Goal: Task Accomplishment & Management: Complete application form

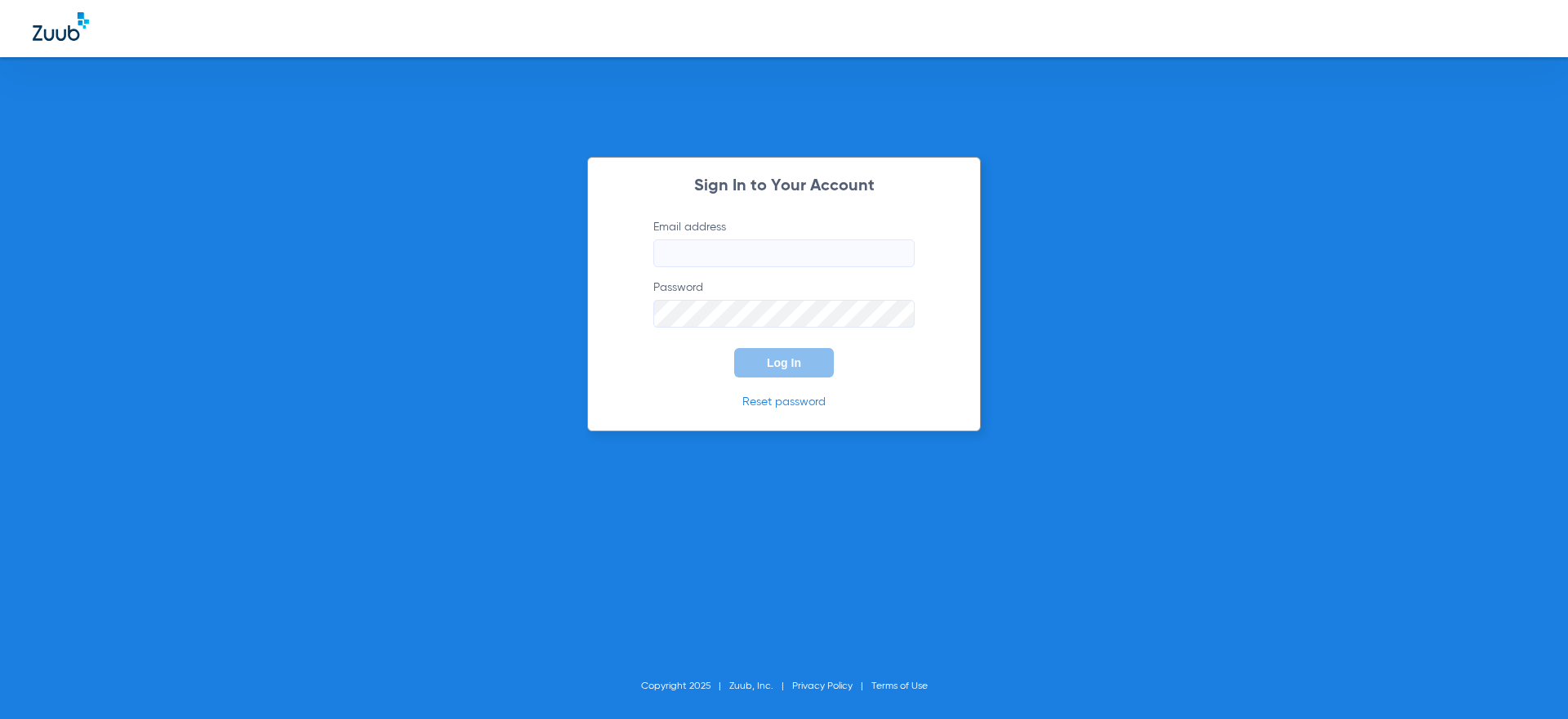
type input "[PERSON_NAME][EMAIL_ADDRESS][DOMAIN_NAME]"
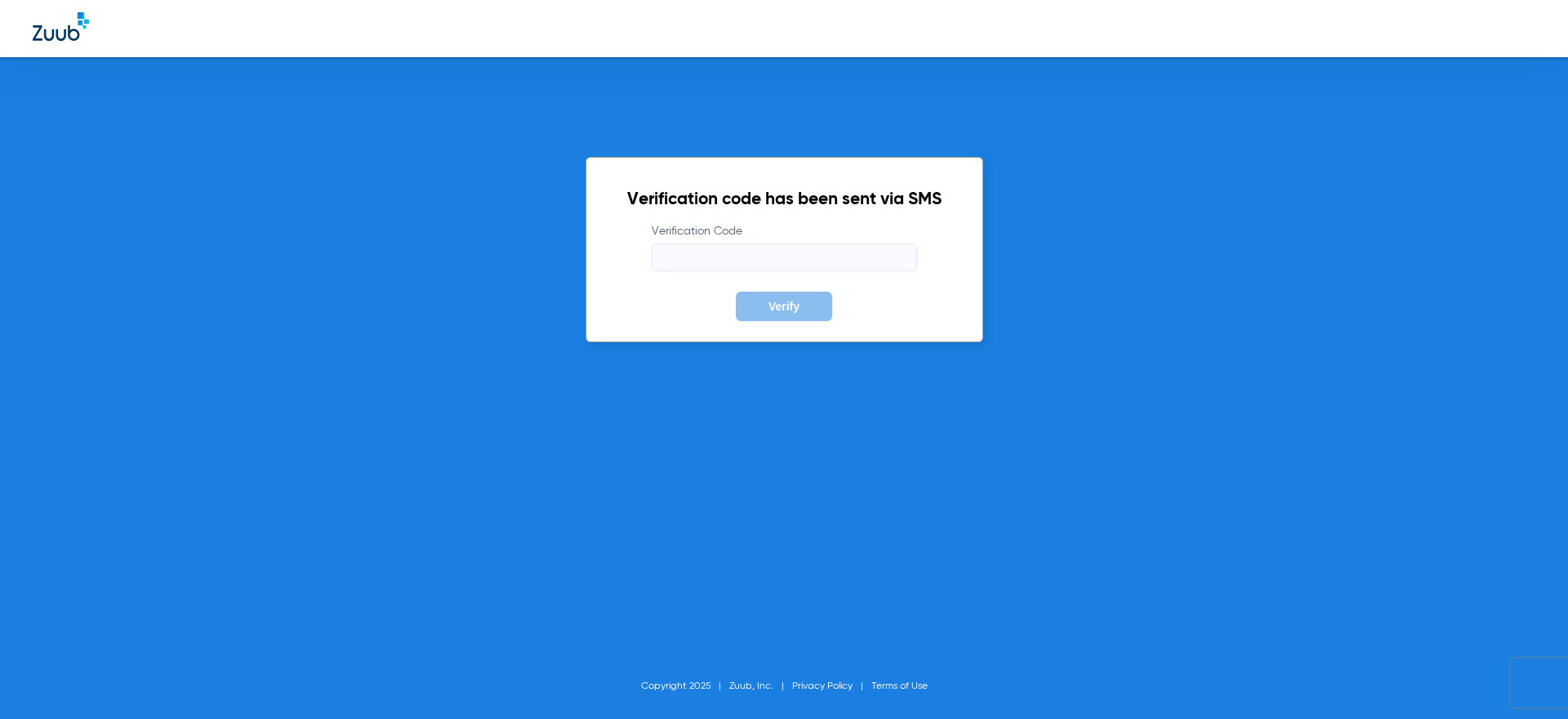
click at [1312, 548] on div "Verification code has been sent via SMS Verification Code Verify Copyright 2025…" at bounding box center [784, 359] width 1568 height 719
click at [695, 248] on input "Verification Code" at bounding box center [784, 258] width 266 height 28
type input "542458"
click at [736, 292] on button "Verify" at bounding box center [784, 307] width 96 height 30
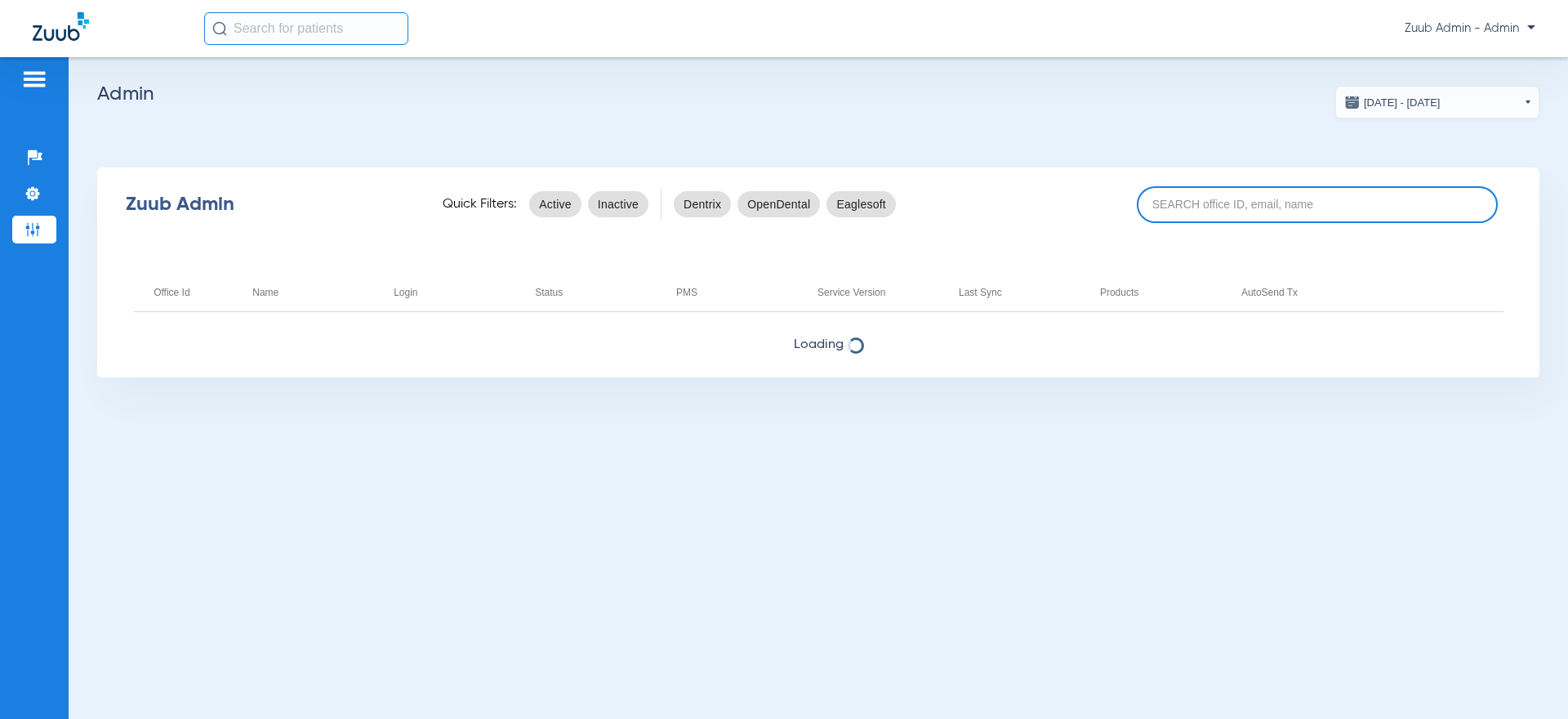
click at [1254, 202] on input at bounding box center [1316, 204] width 361 height 37
paste input "17006345"
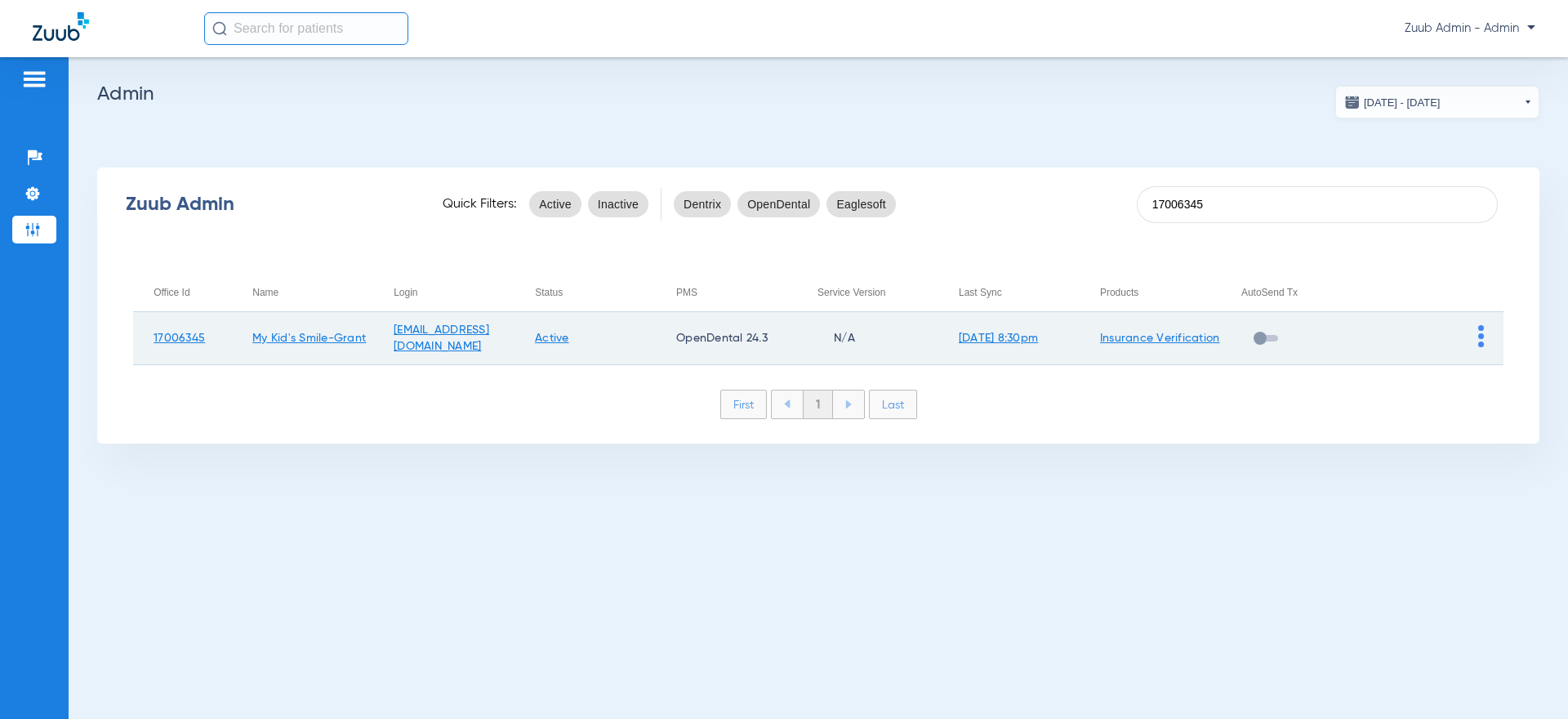
type input "17006345"
click at [1483, 349] on td at bounding box center [1433, 338] width 142 height 53
click at [1480, 342] on img at bounding box center [1481, 335] width 6 height 22
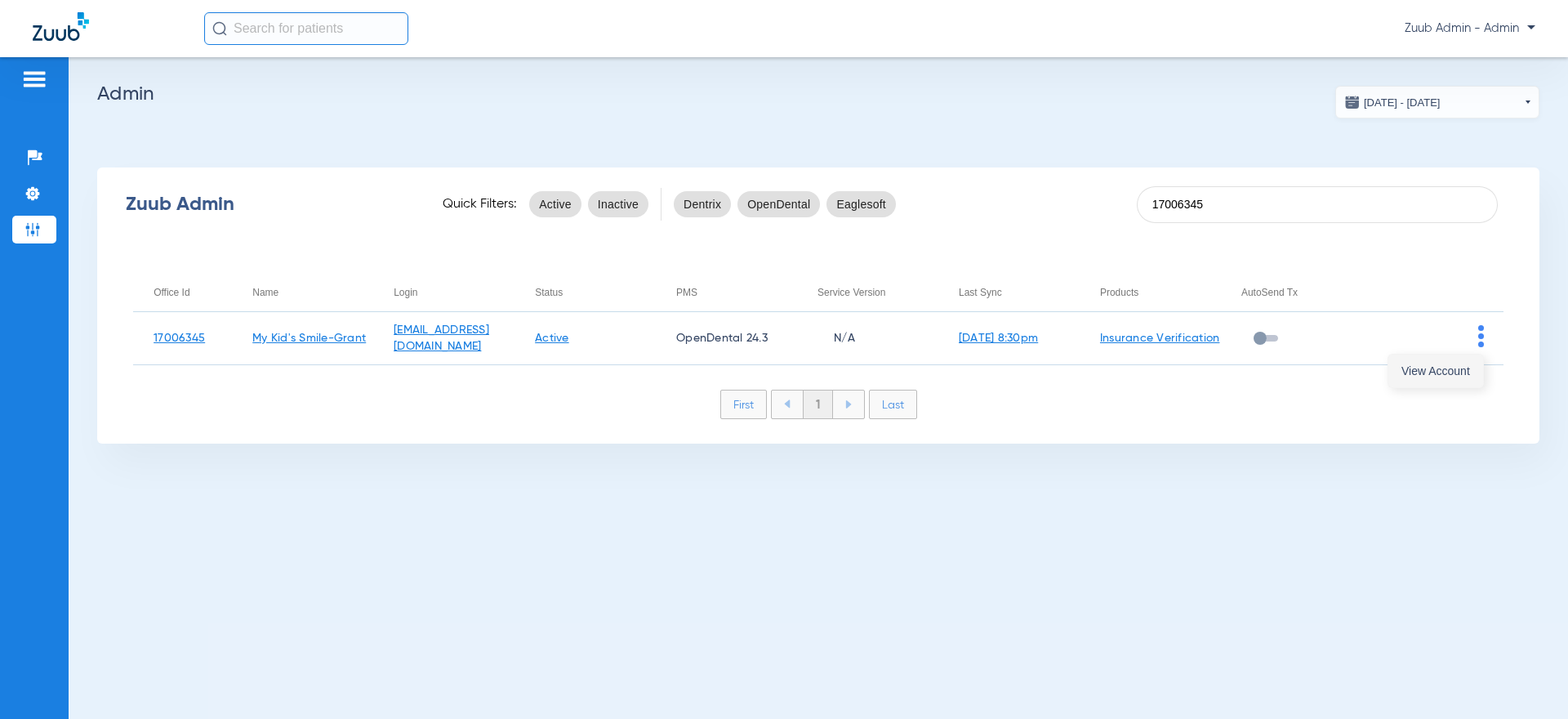
click at [1452, 375] on span "View Account" at bounding box center [1435, 370] width 69 height 11
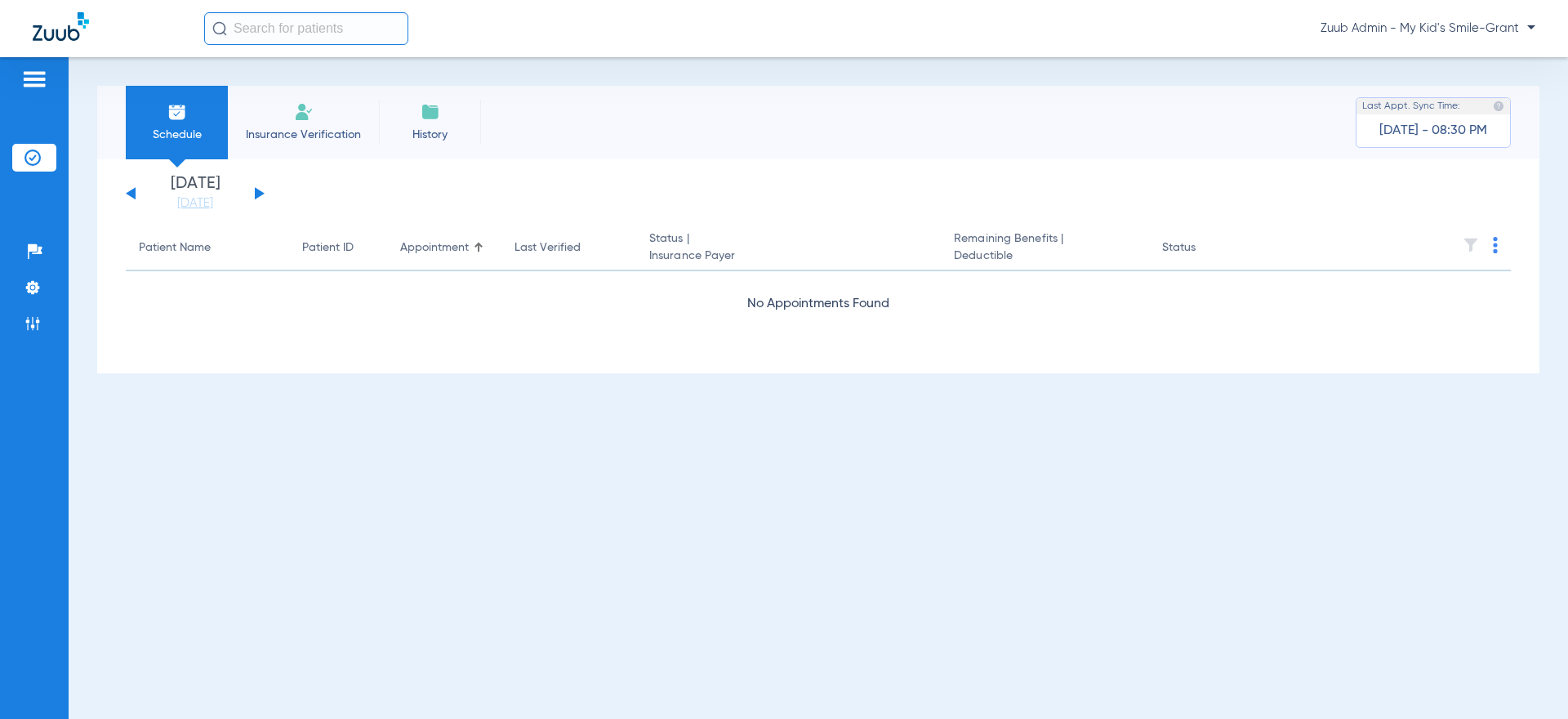
click at [319, 39] on input "text" at bounding box center [307, 28] width 204 height 32
paste input "223136001"
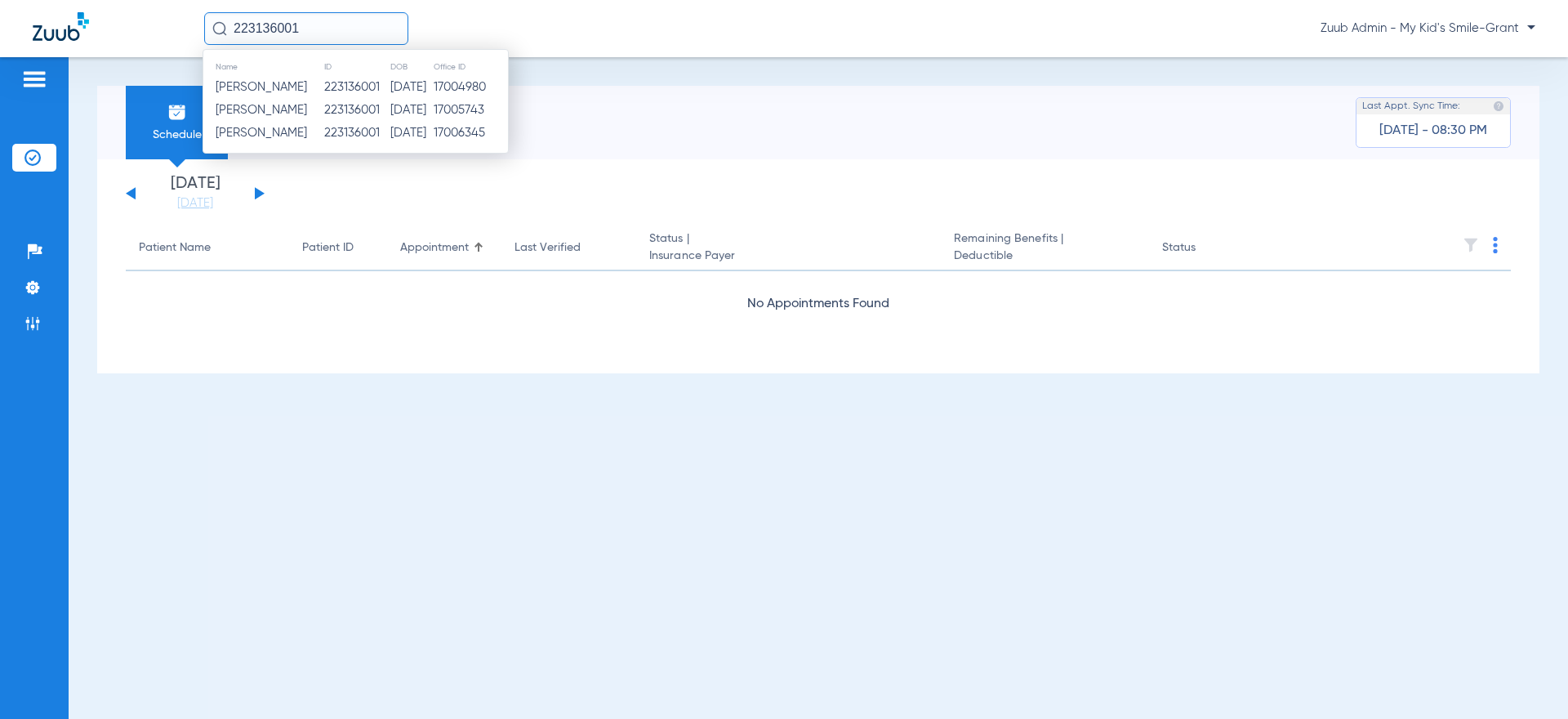
type input "223136001"
click at [307, 131] on span "[PERSON_NAME]" at bounding box center [261, 133] width 92 height 12
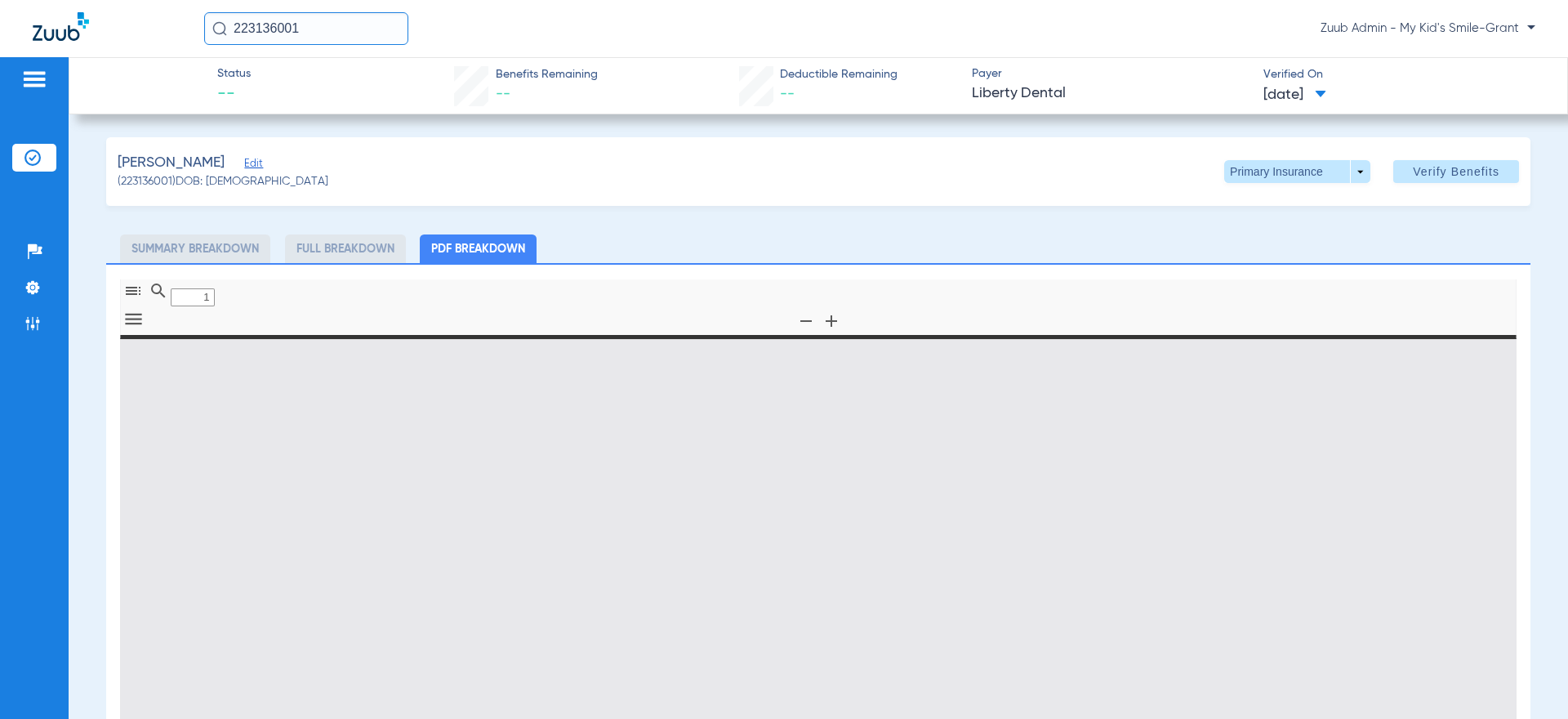
type input "0"
select select "page-width"
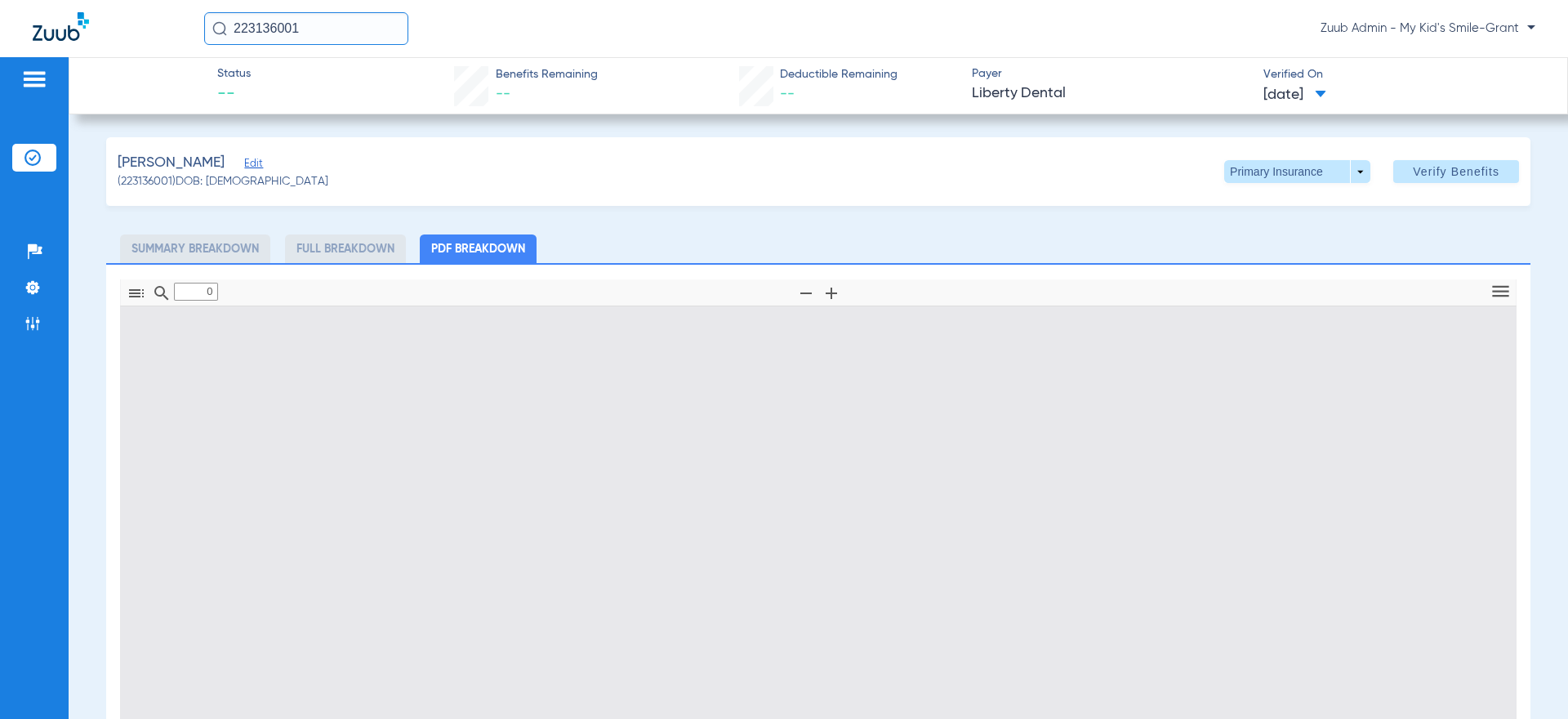
type input "1"
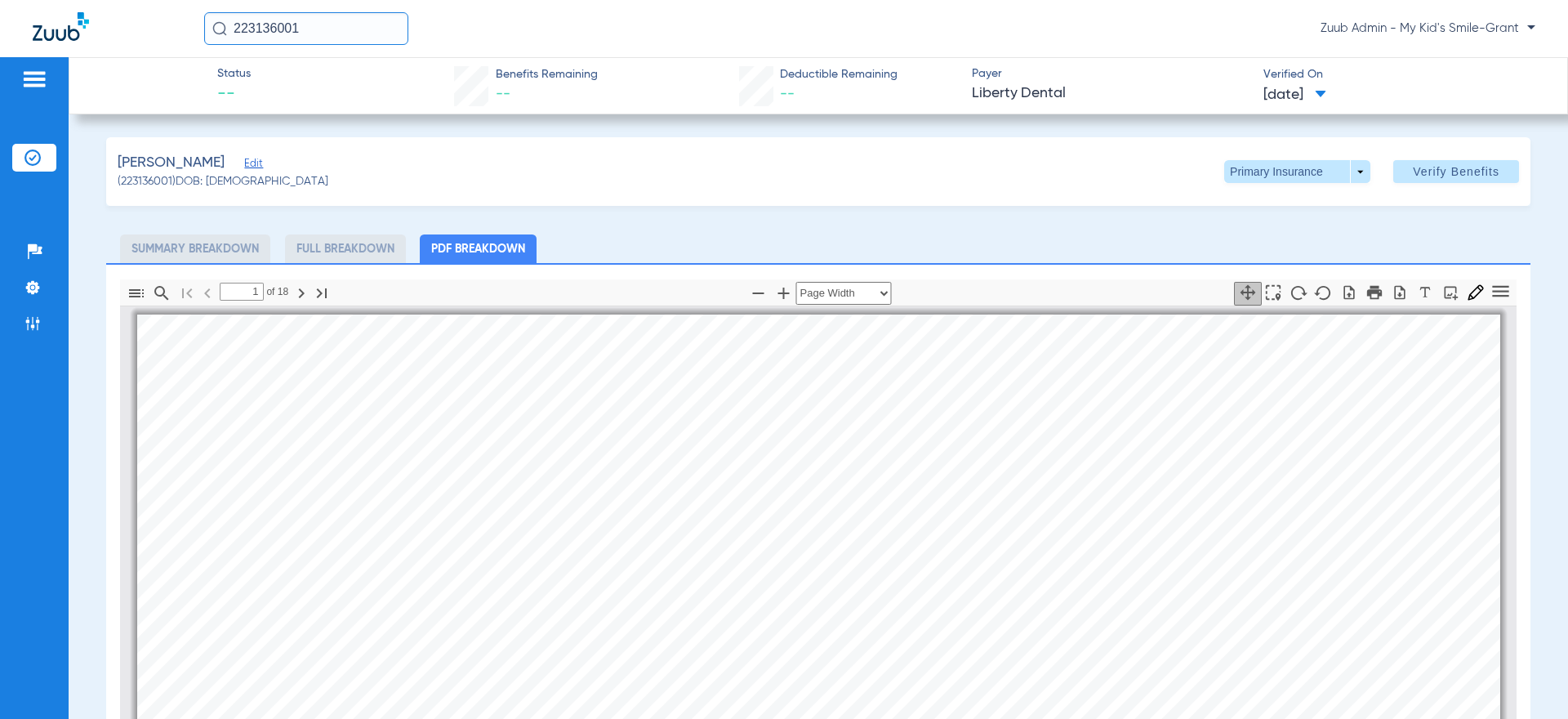
scroll to position [5, 0]
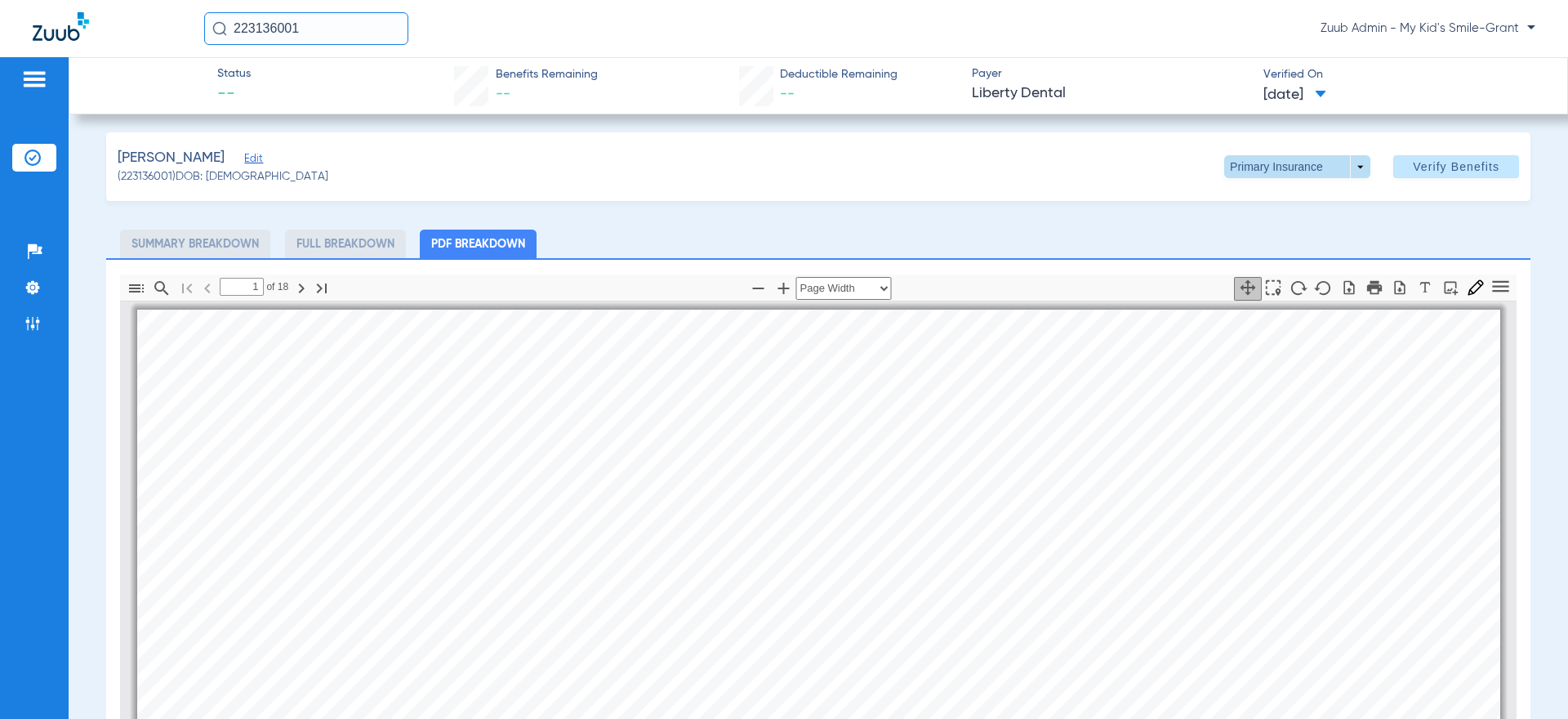
click at [1267, 163] on span at bounding box center [1296, 167] width 146 height 23
click at [1268, 226] on span "Secondary Insurance" at bounding box center [1291, 232] width 107 height 11
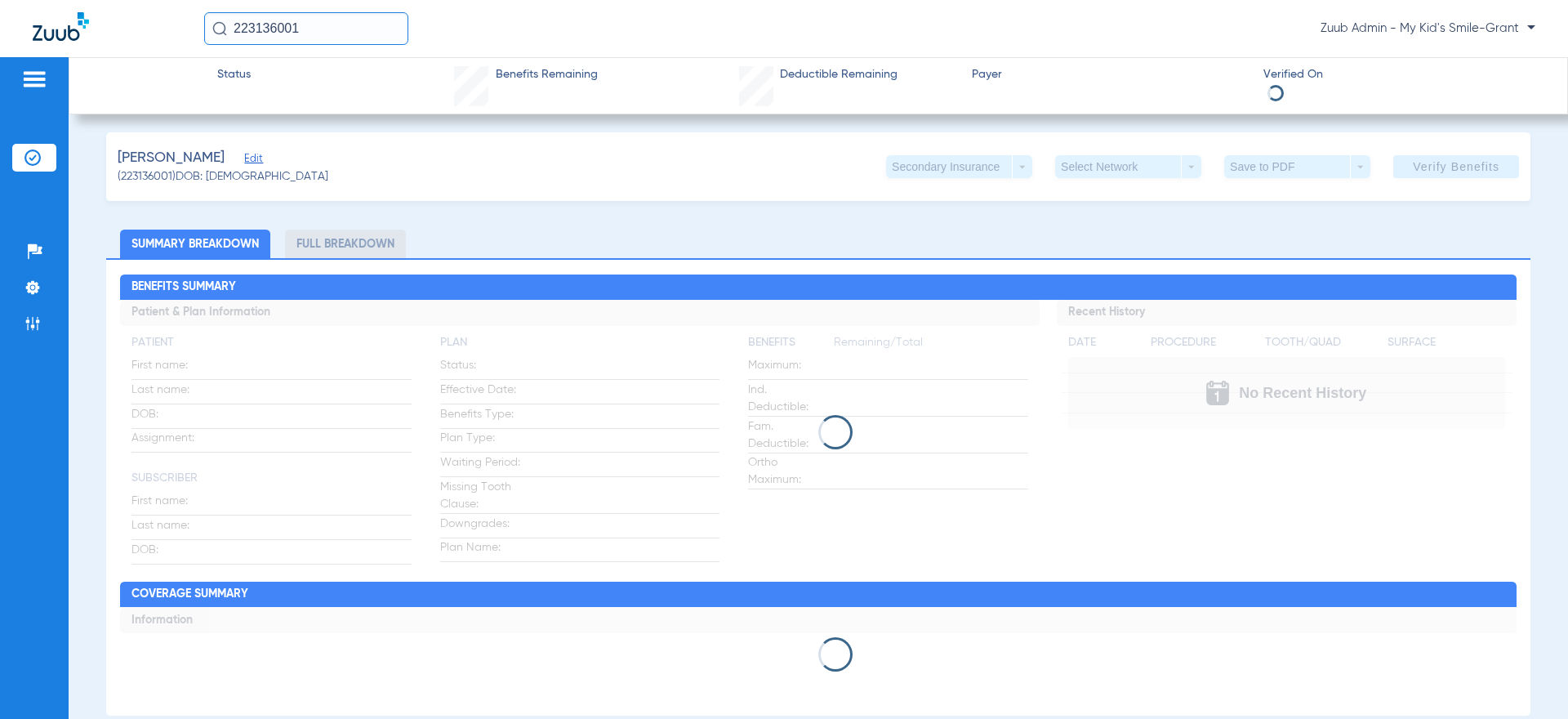
scroll to position [0, 0]
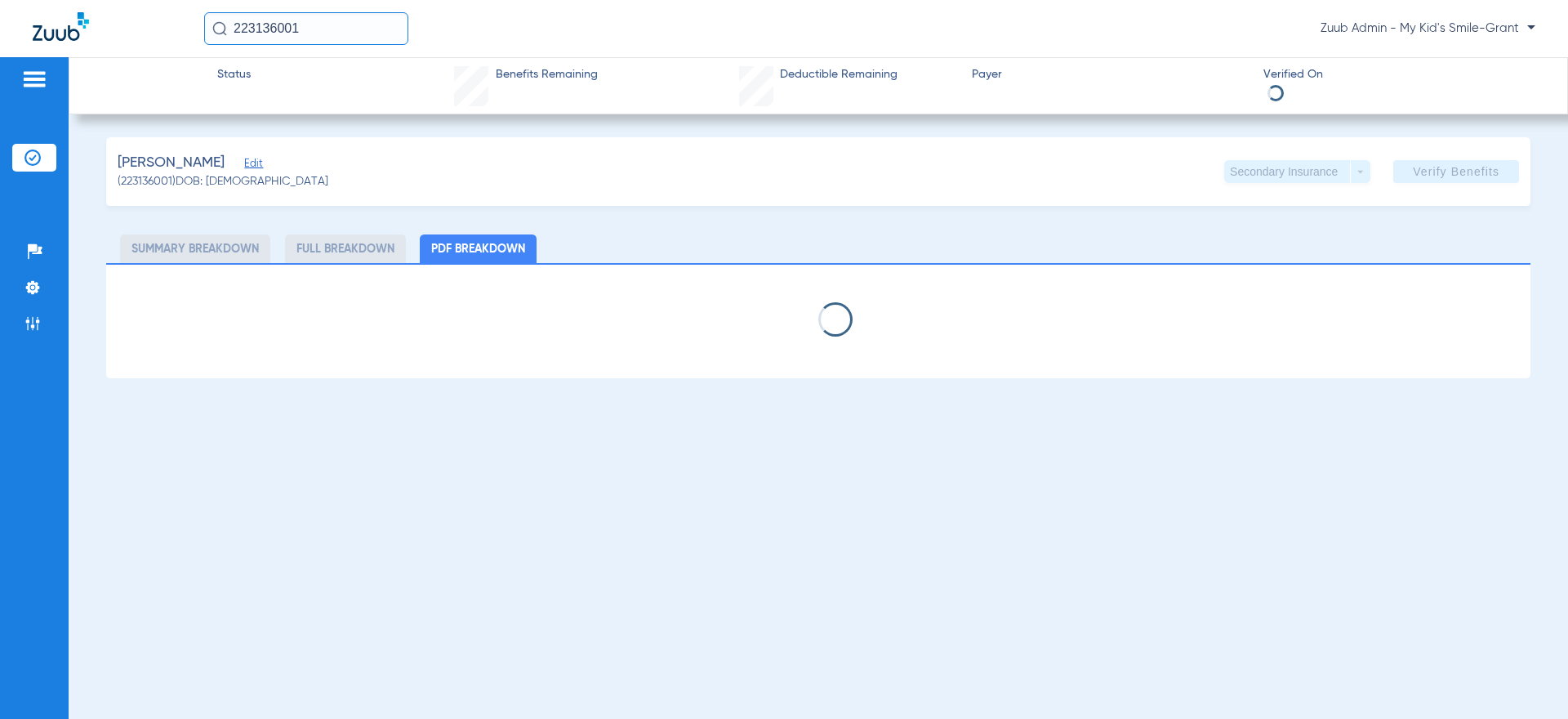
select select "page-width"
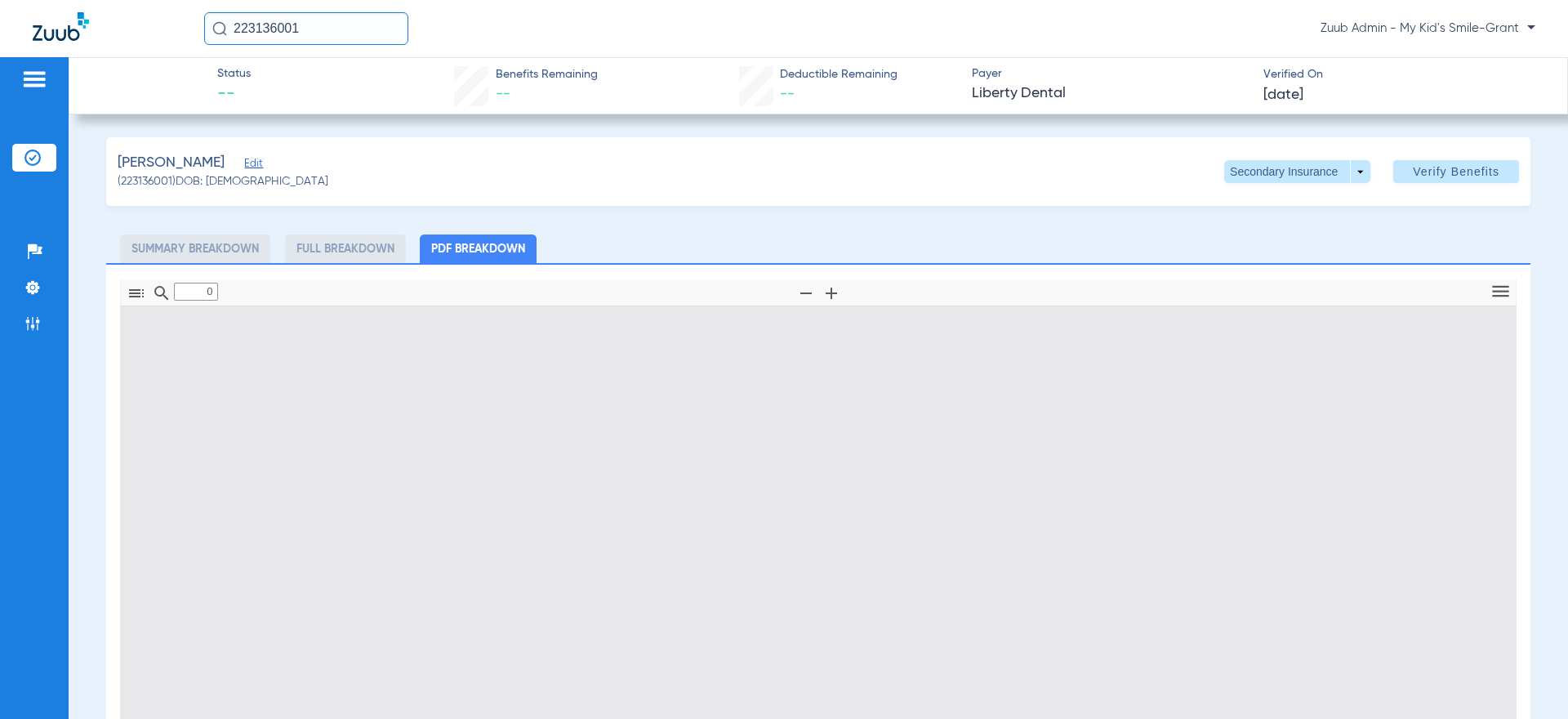
type input "1"
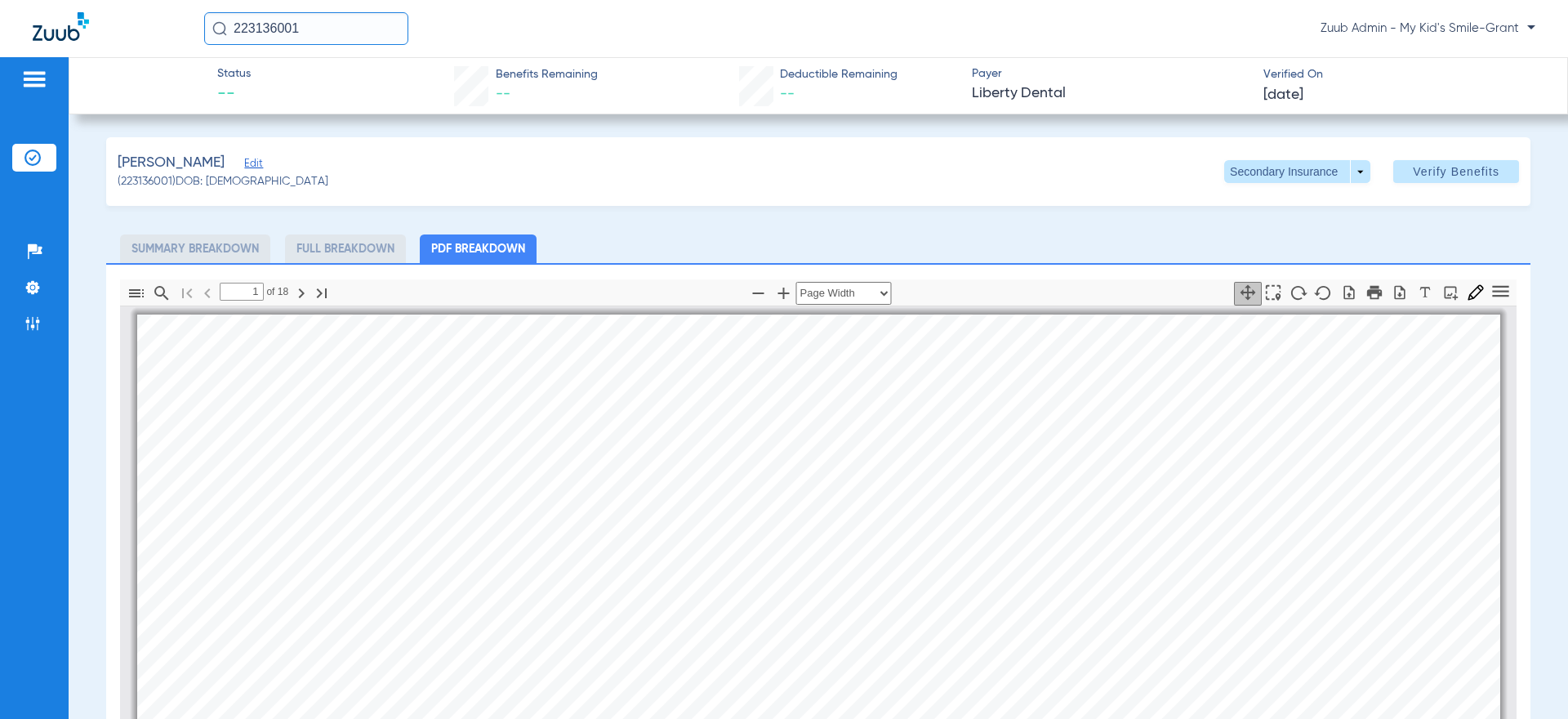
click at [293, 156] on div "[PERSON_NAME]" at bounding box center [223, 162] width 211 height 20
click at [259, 162] on span "Edit" at bounding box center [251, 165] width 15 height 16
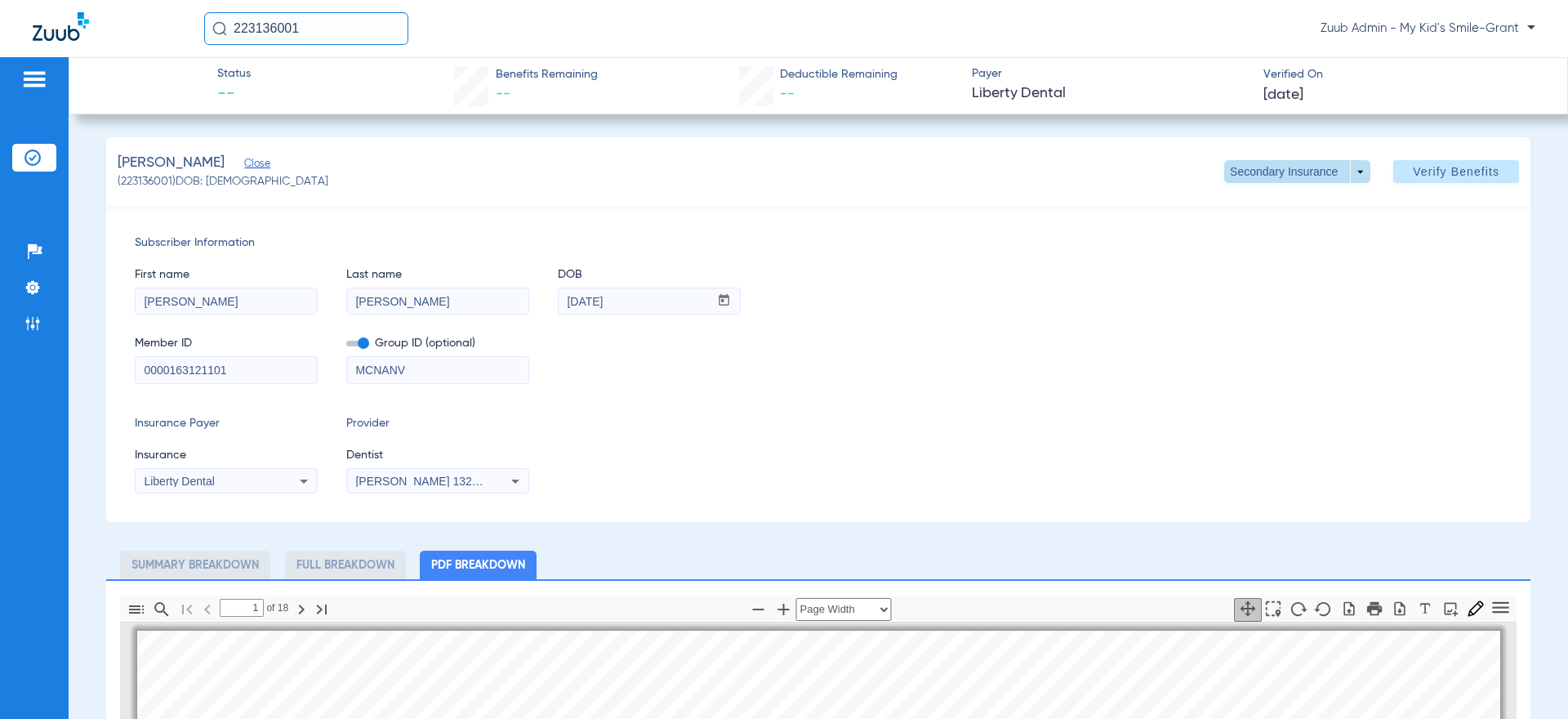
click at [1287, 176] on span at bounding box center [1297, 171] width 39 height 39
click at [1275, 192] on button "Primary Insurance" at bounding box center [1291, 204] width 134 height 32
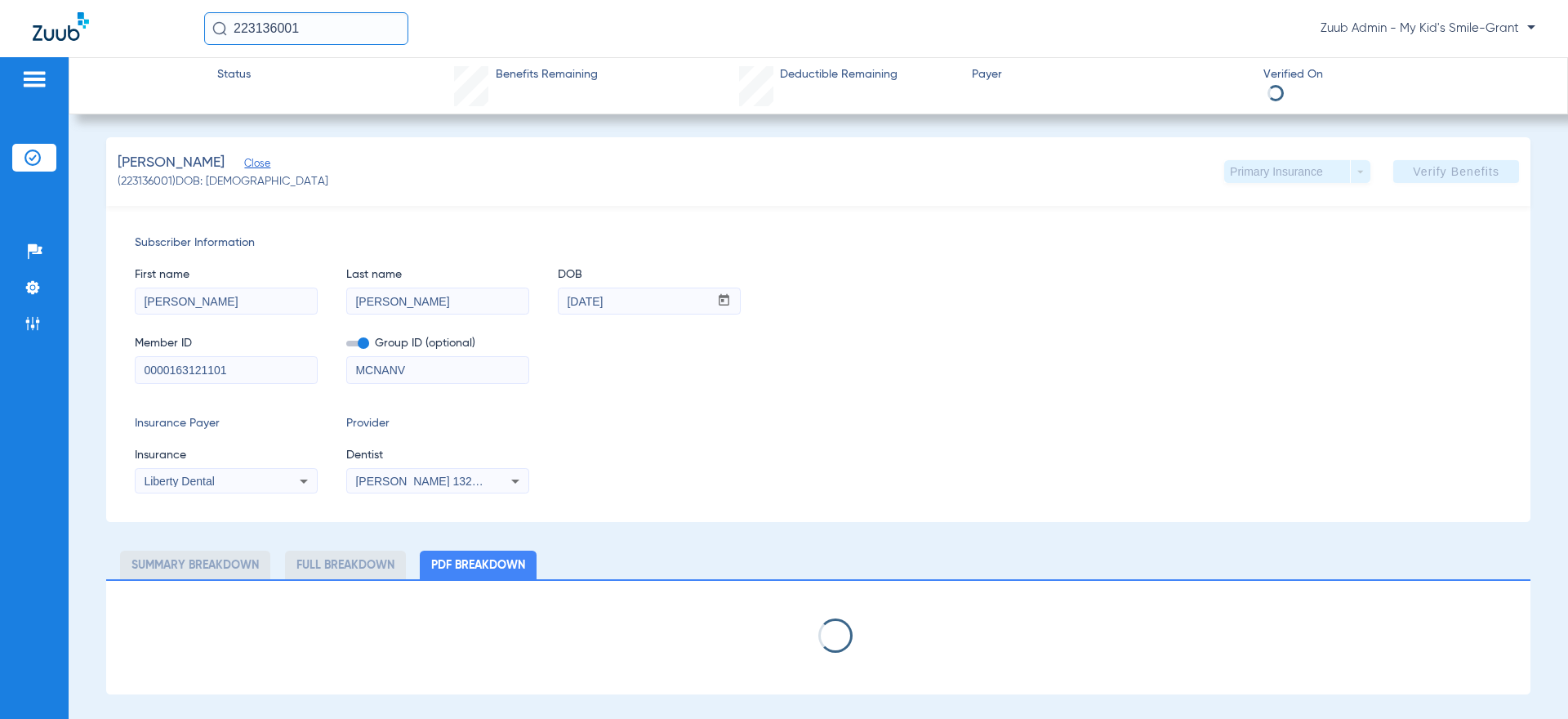
select select "page-width"
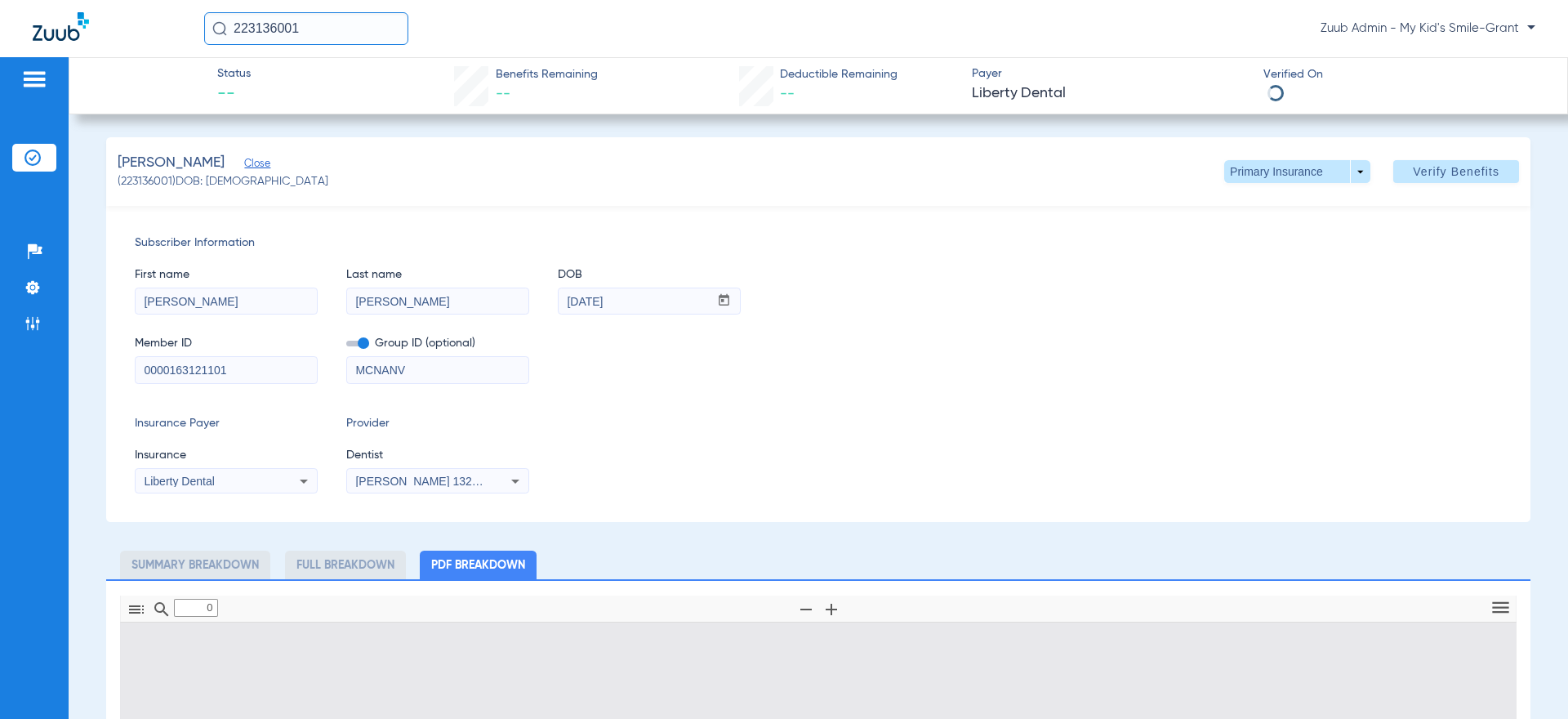
type input "1"
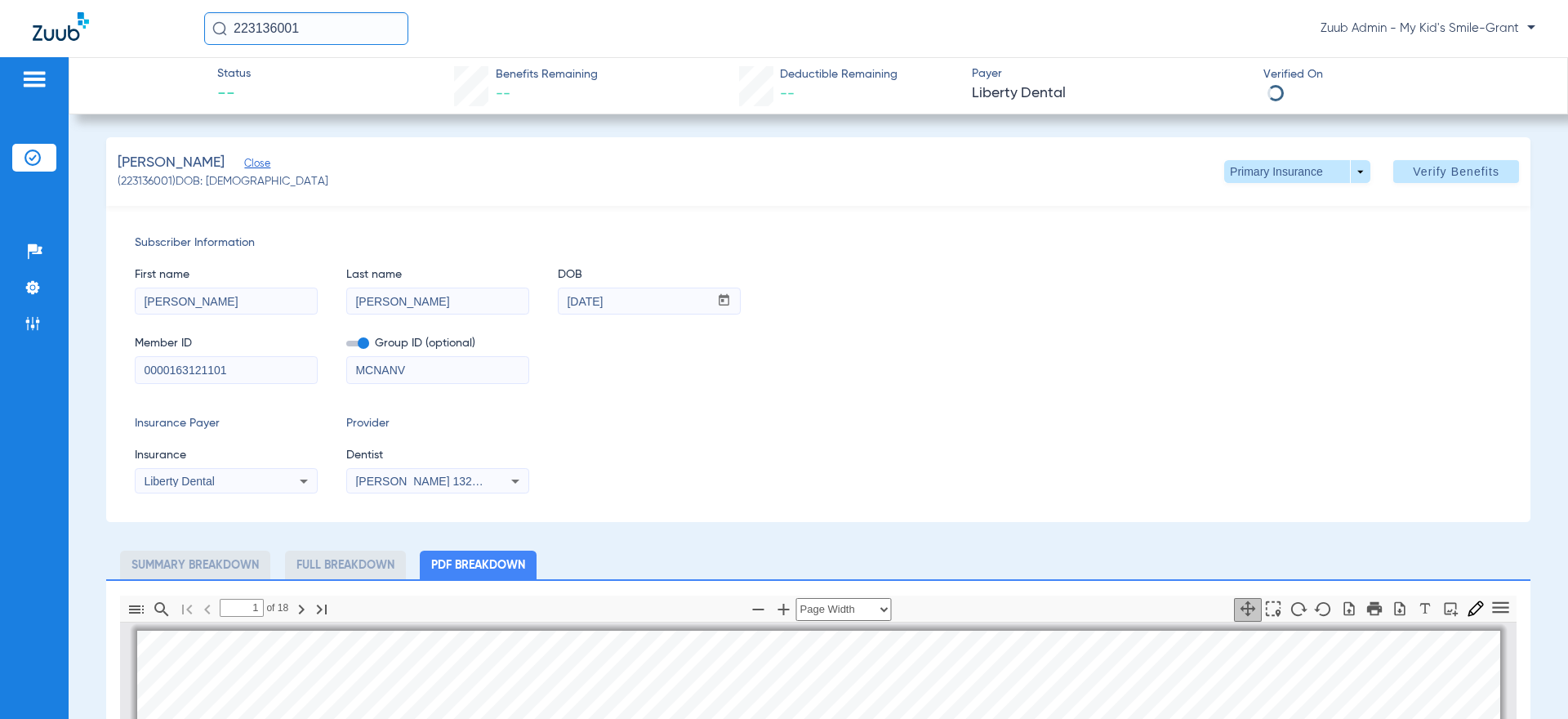
scroll to position [8, 0]
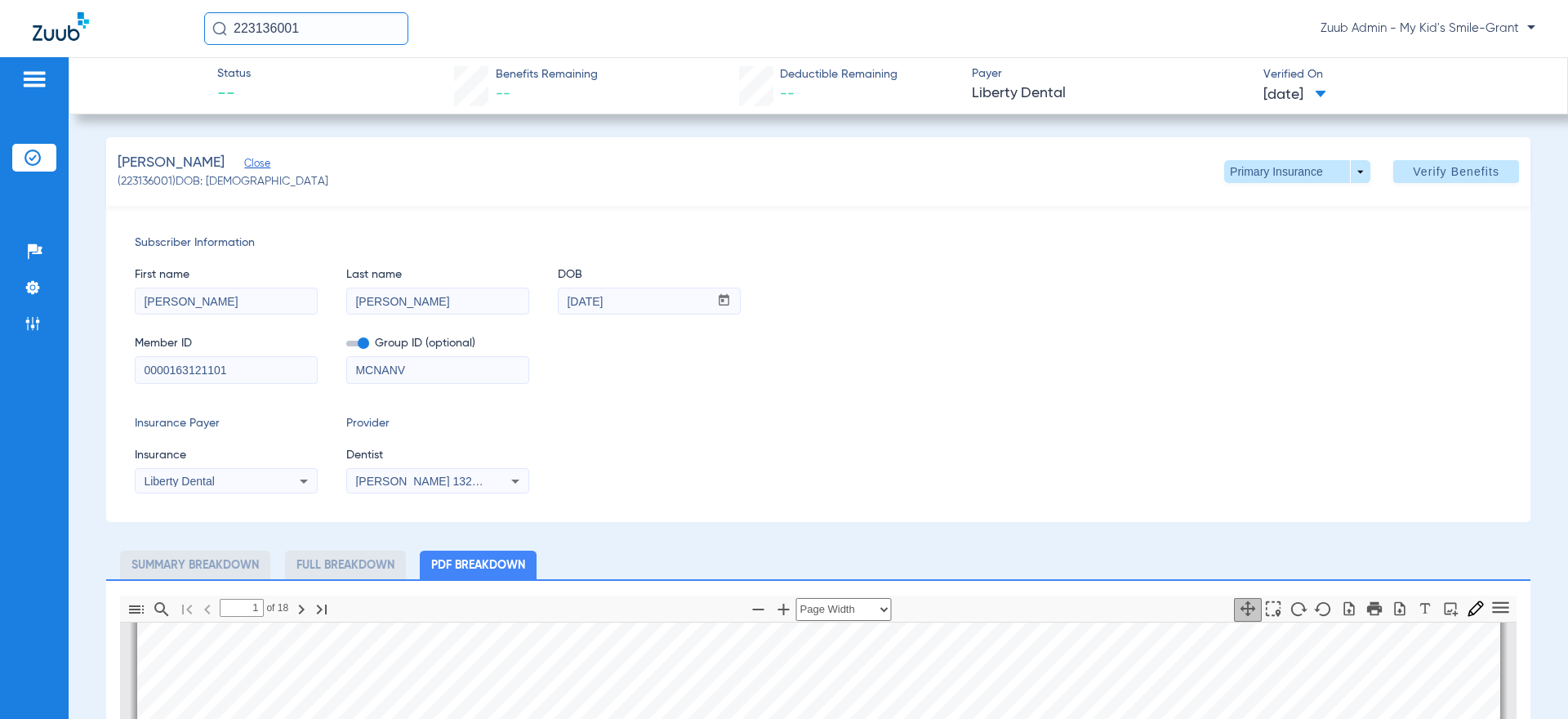
click at [363, 26] on input "223136001" at bounding box center [307, 28] width 204 height 32
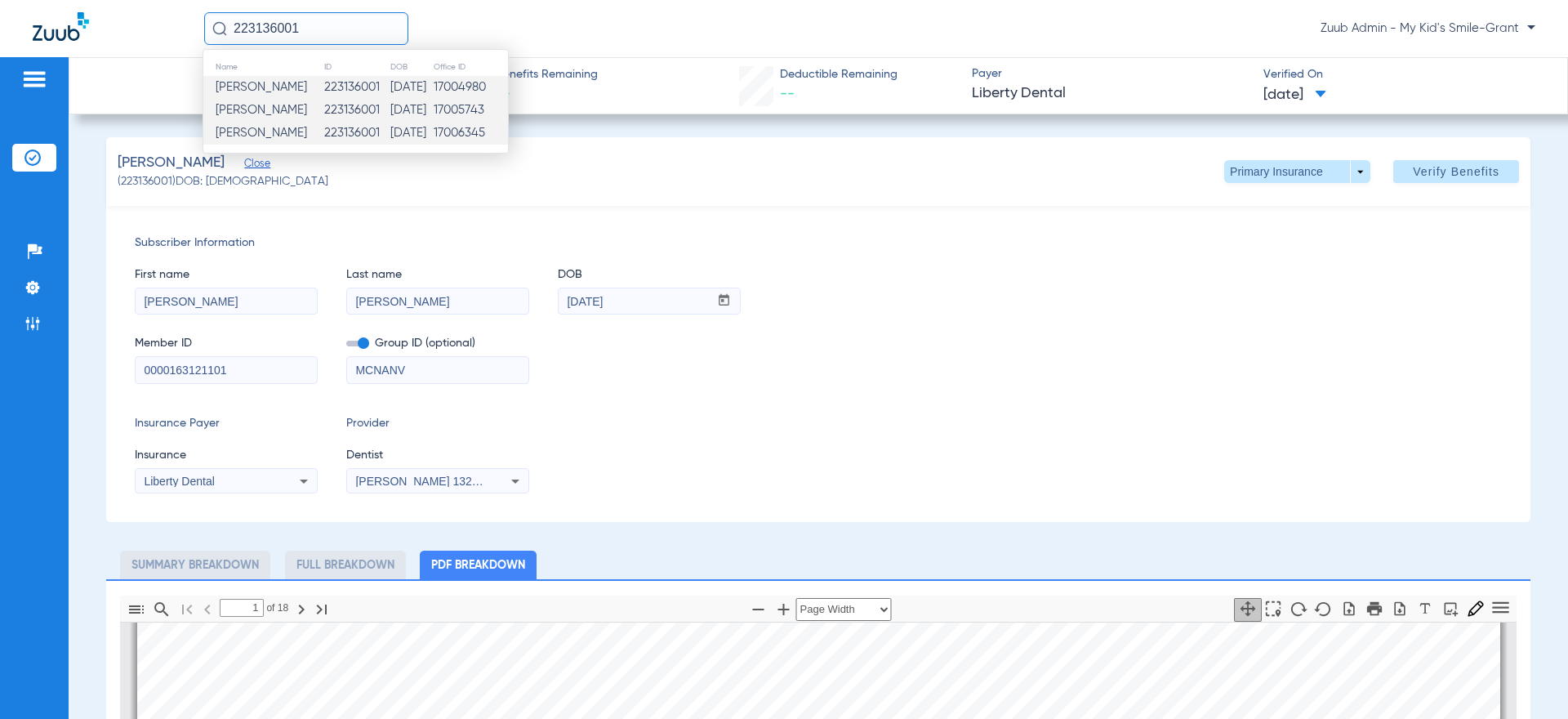
click at [335, 114] on td "223136001" at bounding box center [356, 110] width 66 height 23
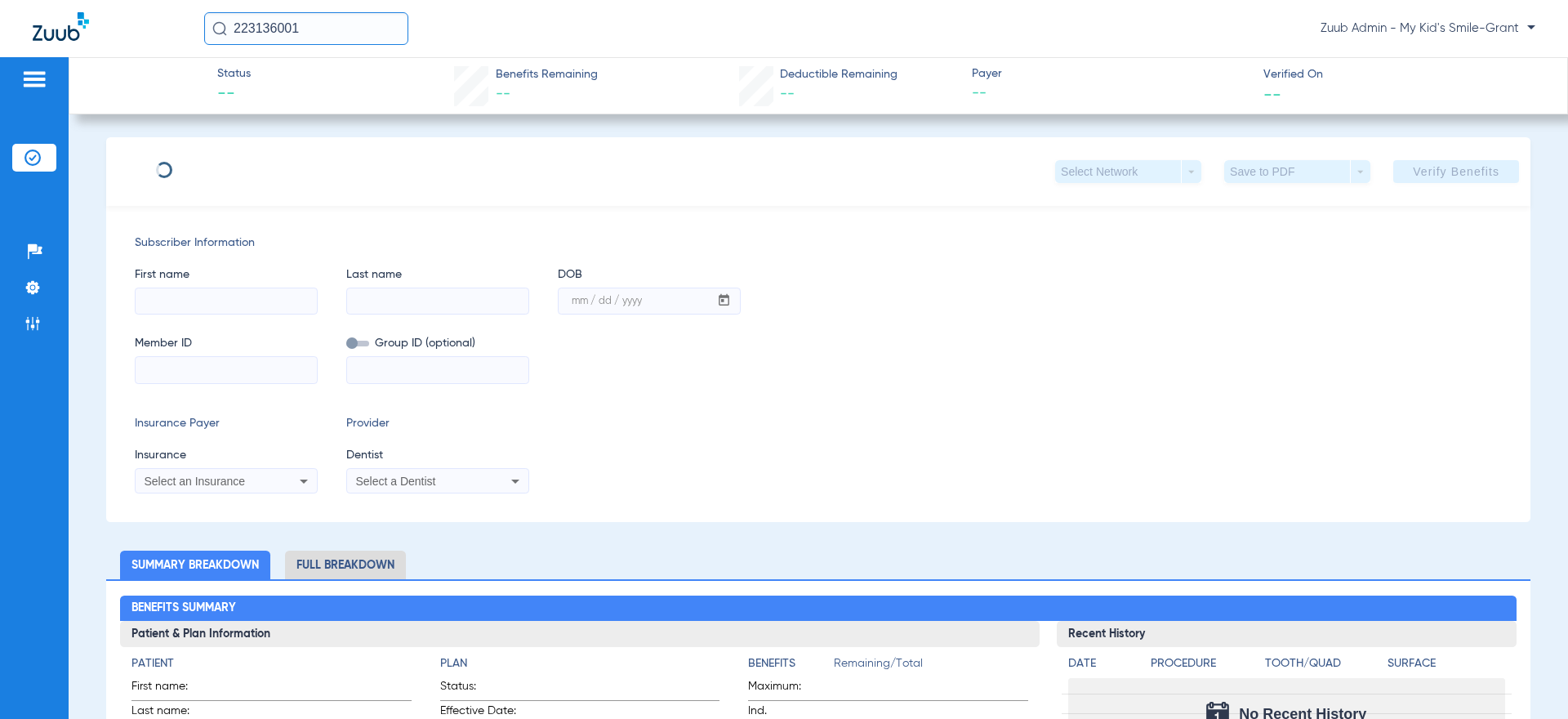
type input "[PERSON_NAME]"
type input "[DATE]"
type input "0000163121101"
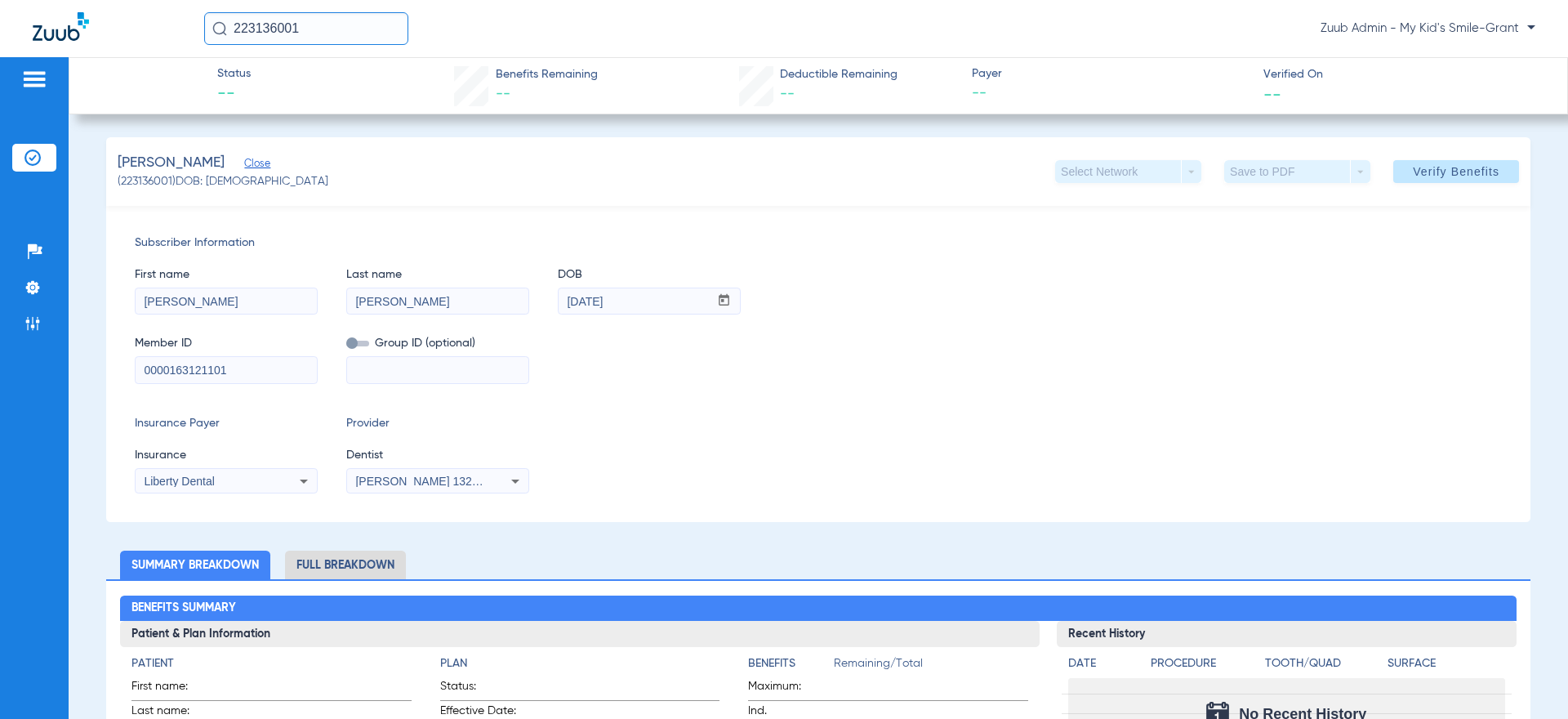
click at [332, 29] on input "223136001" at bounding box center [307, 28] width 204 height 32
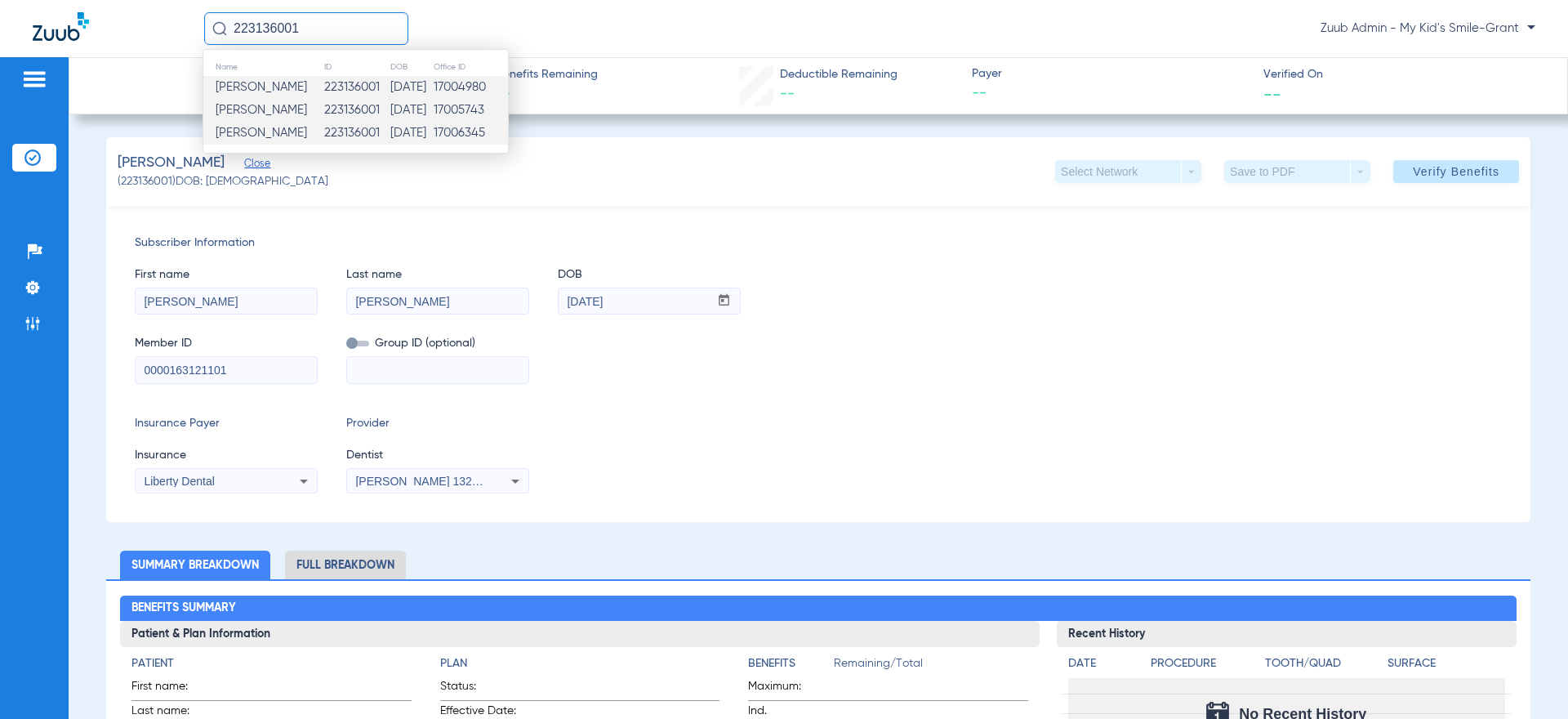
click at [355, 93] on td "223136001" at bounding box center [356, 87] width 66 height 23
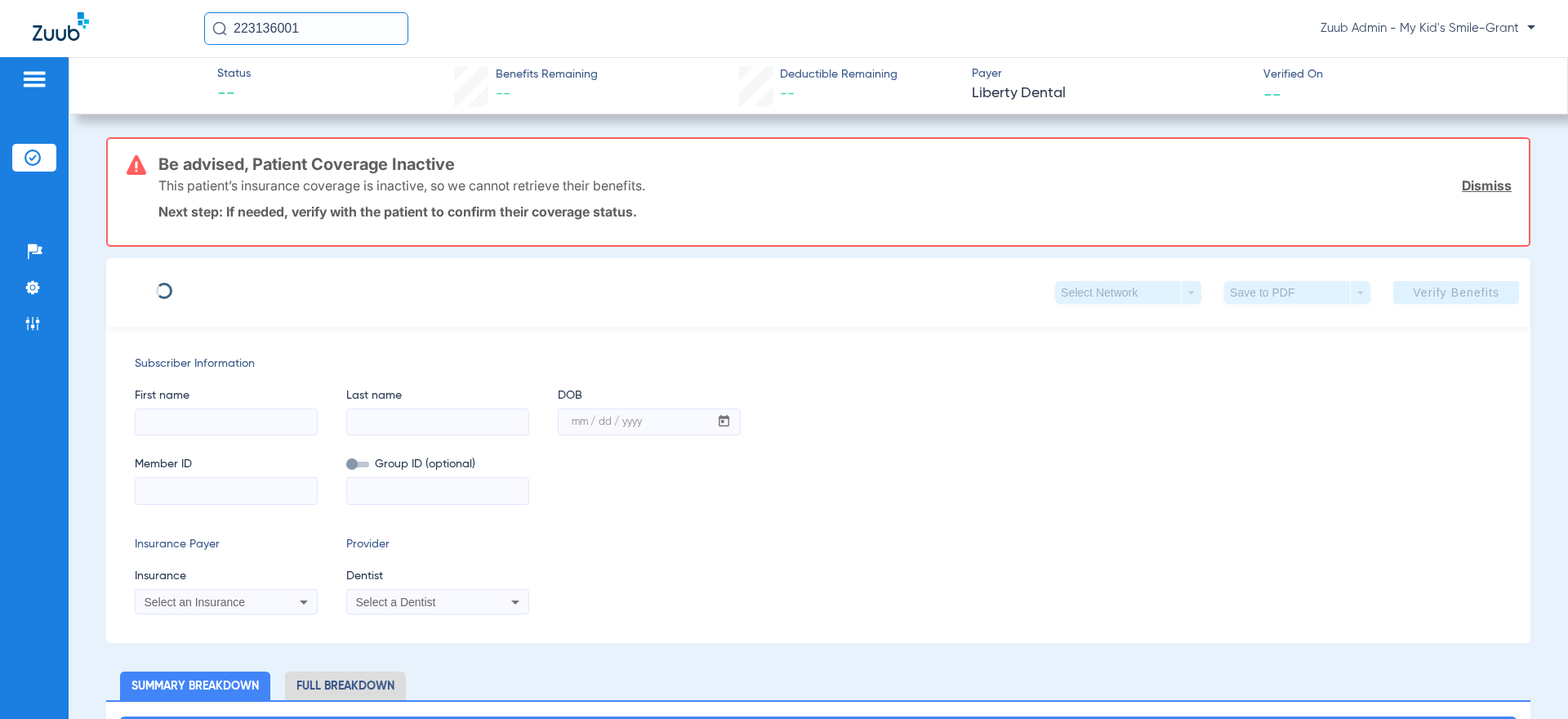
type input "[PERSON_NAME]"
type input "[DATE]"
type input "0000163121101"
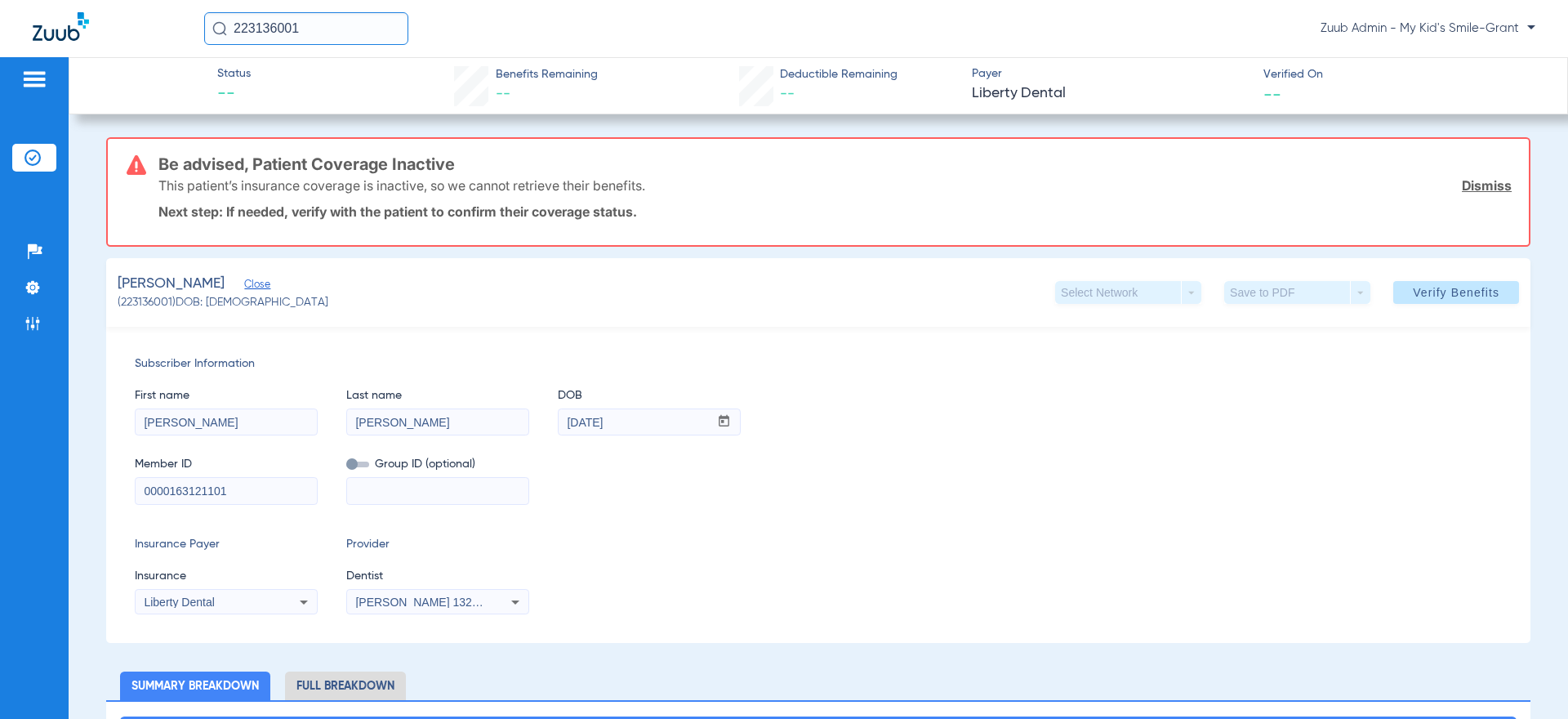
click at [319, 18] on input "223136001" at bounding box center [307, 28] width 204 height 32
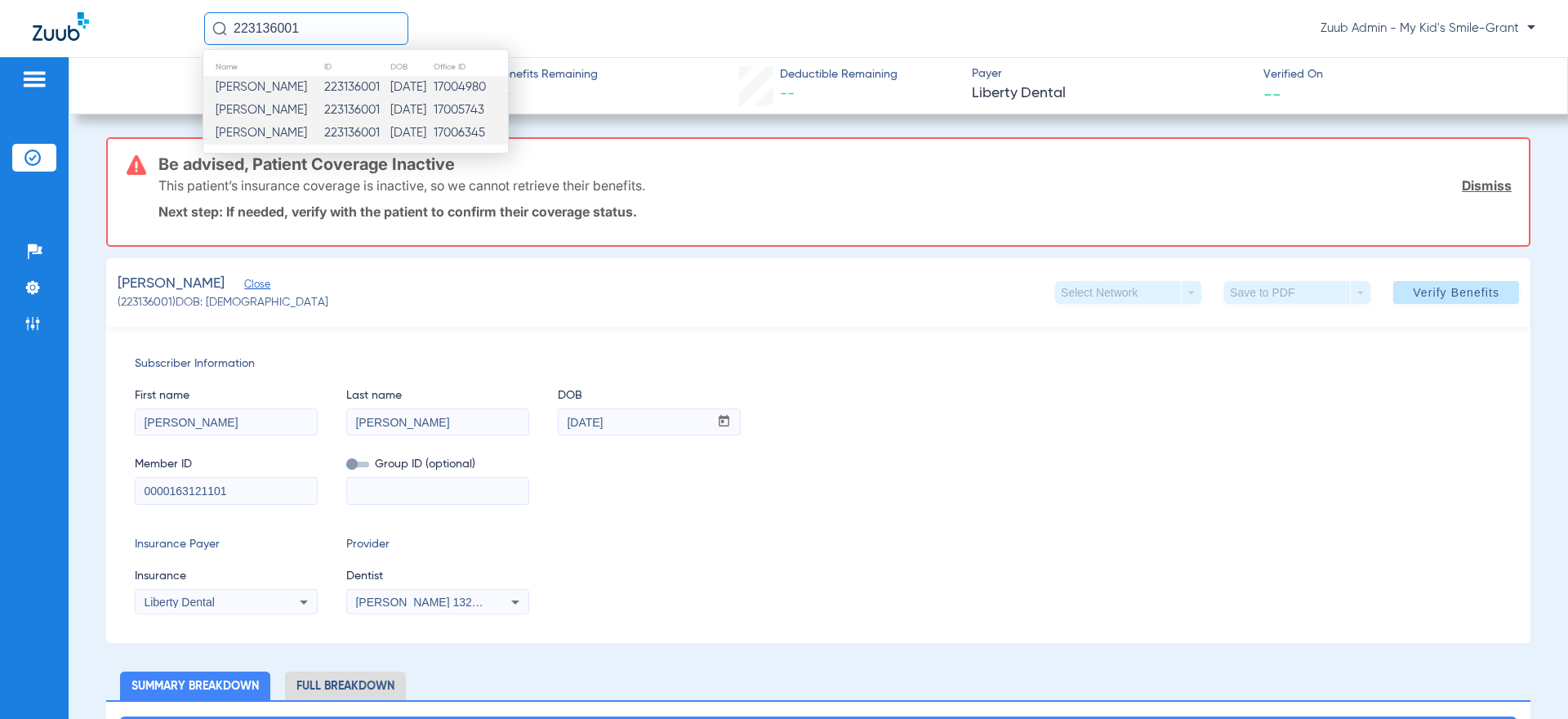
click at [365, 125] on td "223136001" at bounding box center [356, 133] width 66 height 23
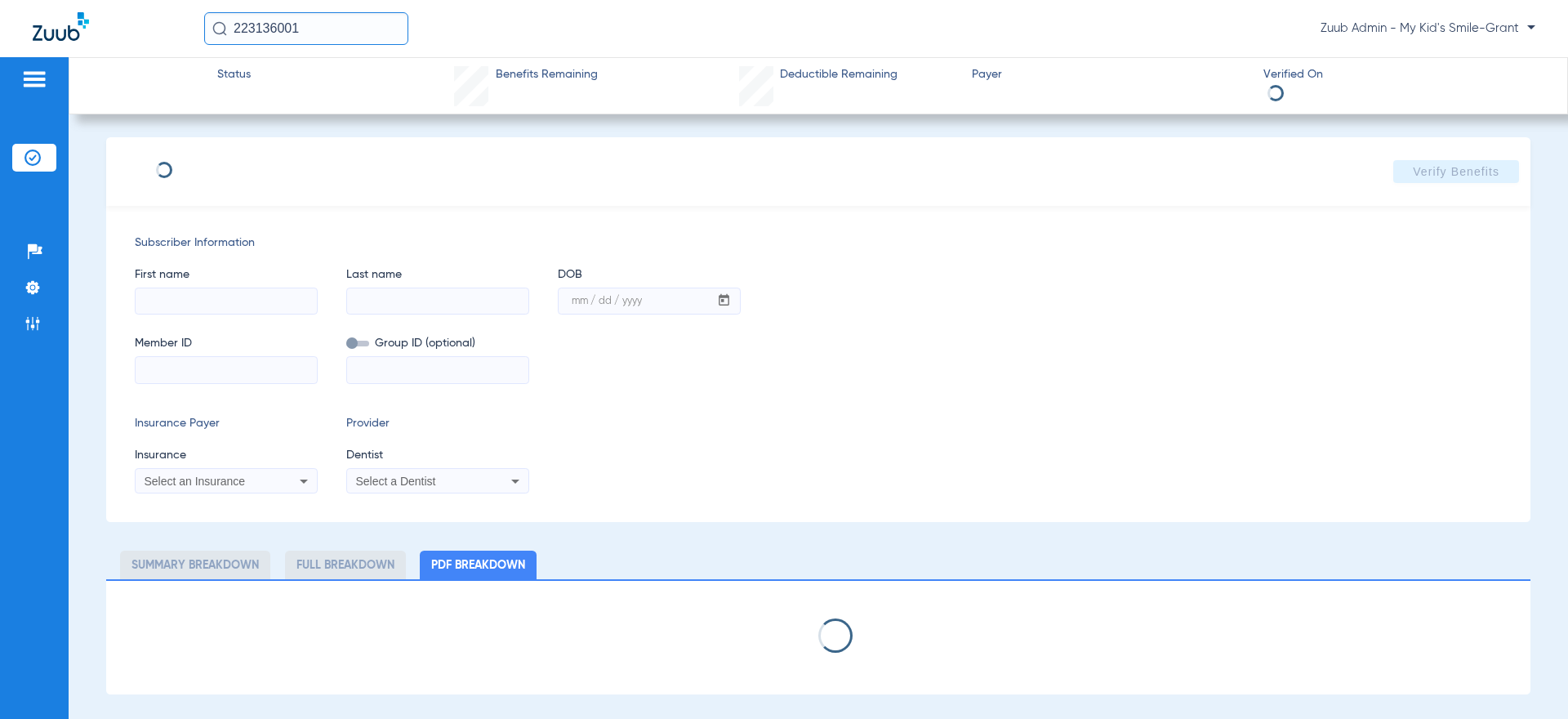
select select "page-width"
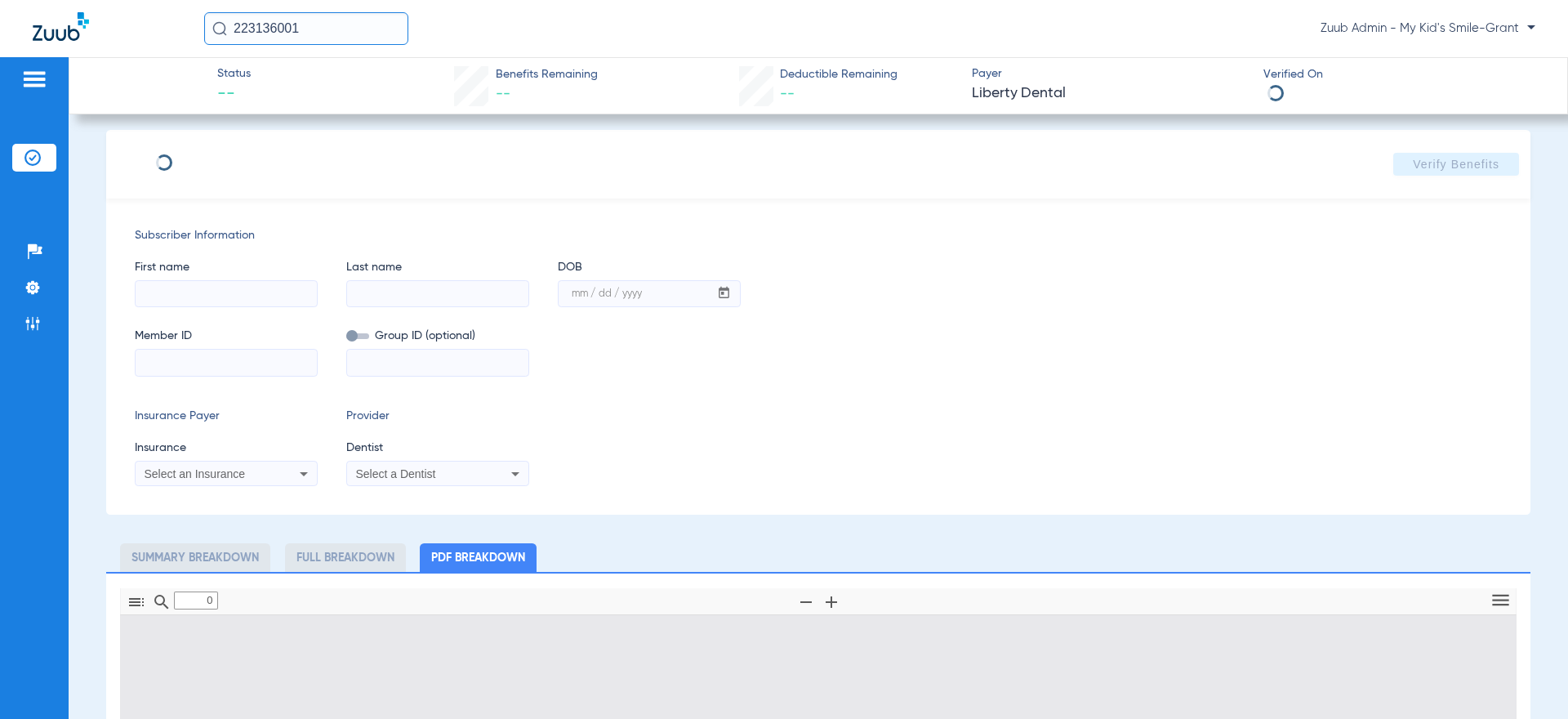
scroll to position [8, 0]
type input "1"
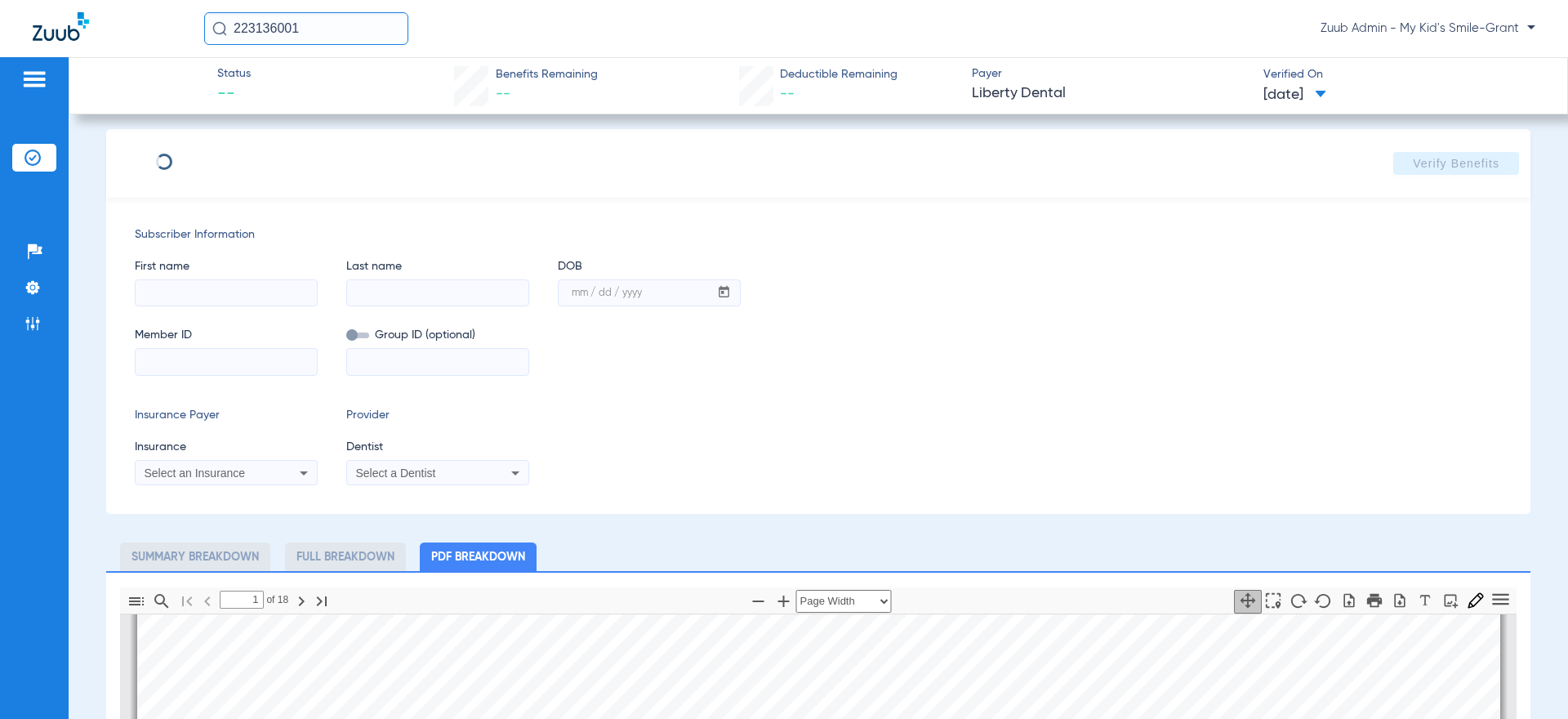
scroll to position [268, 0]
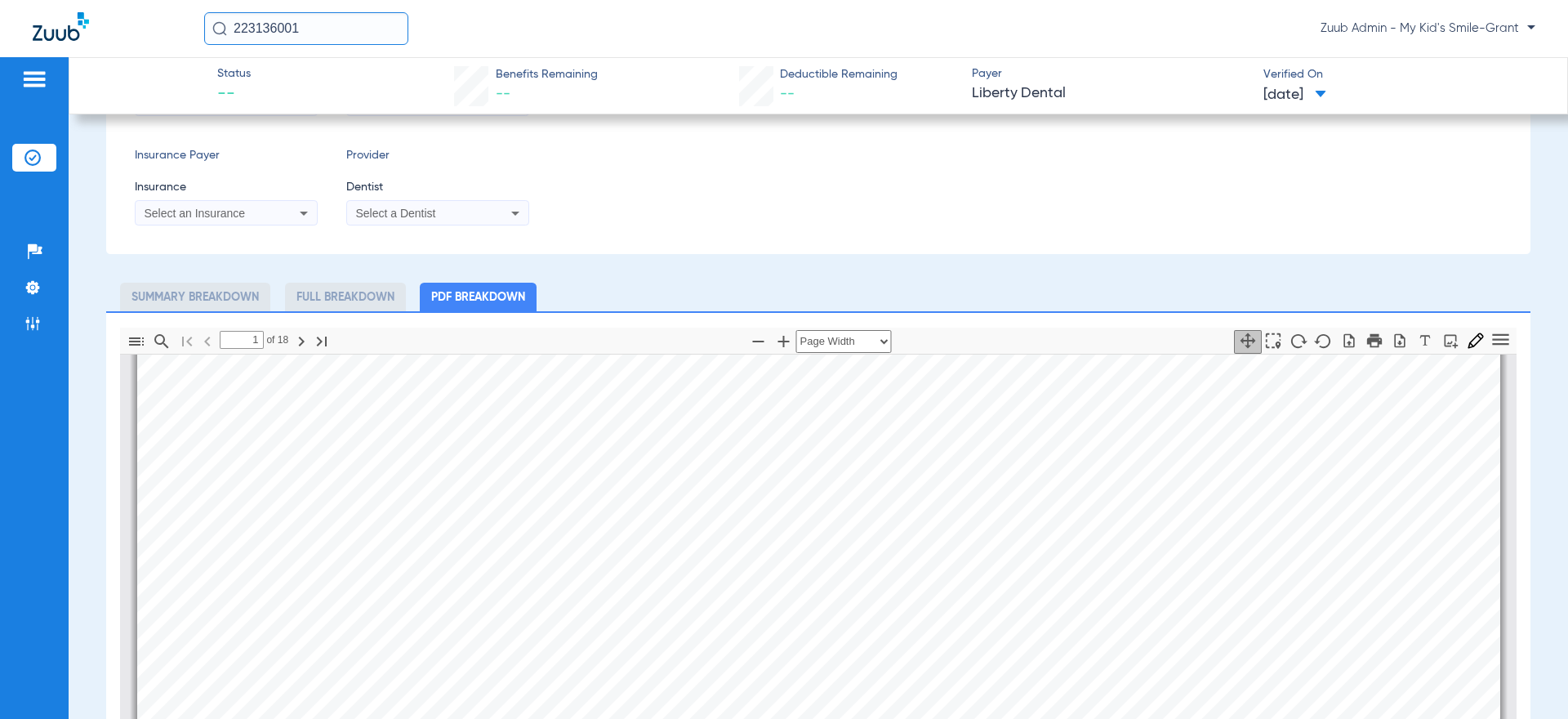
type input "[PERSON_NAME]"
type input "[DATE]"
type input "0000163121101"
type input "MCNANV"
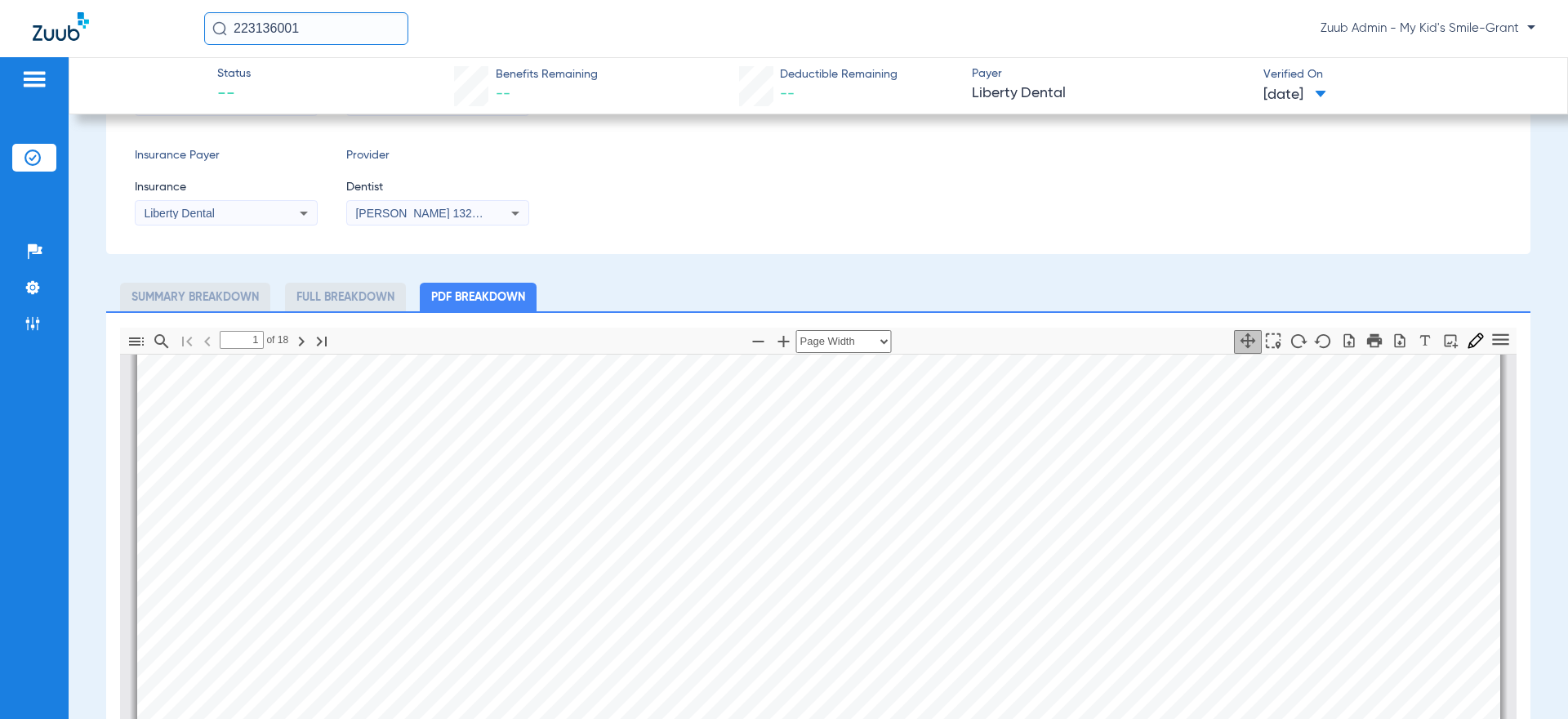
scroll to position [328, 0]
